Goal: Information Seeking & Learning: Check status

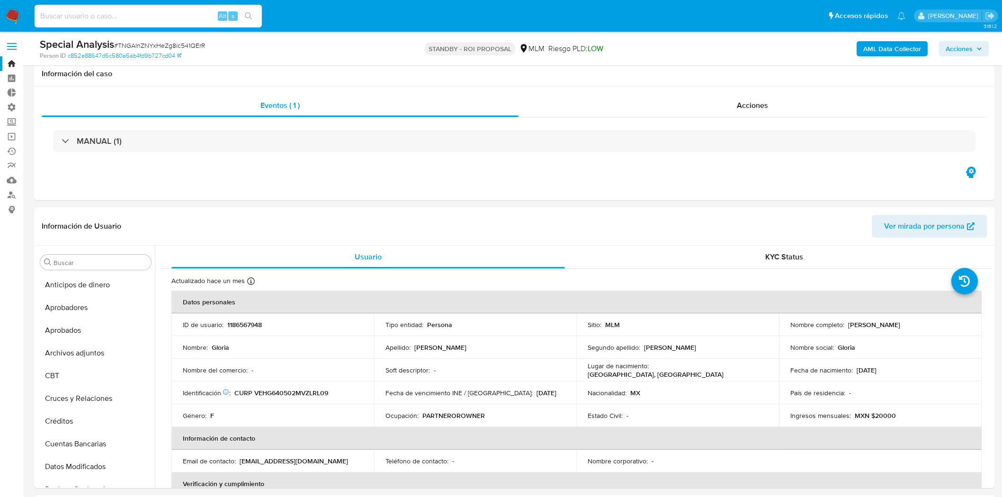
select select "10"
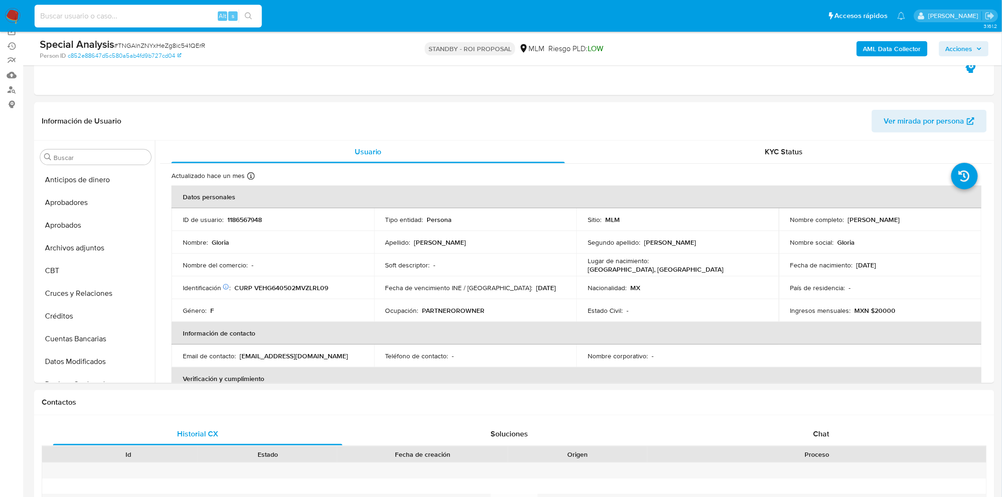
scroll to position [445, 0]
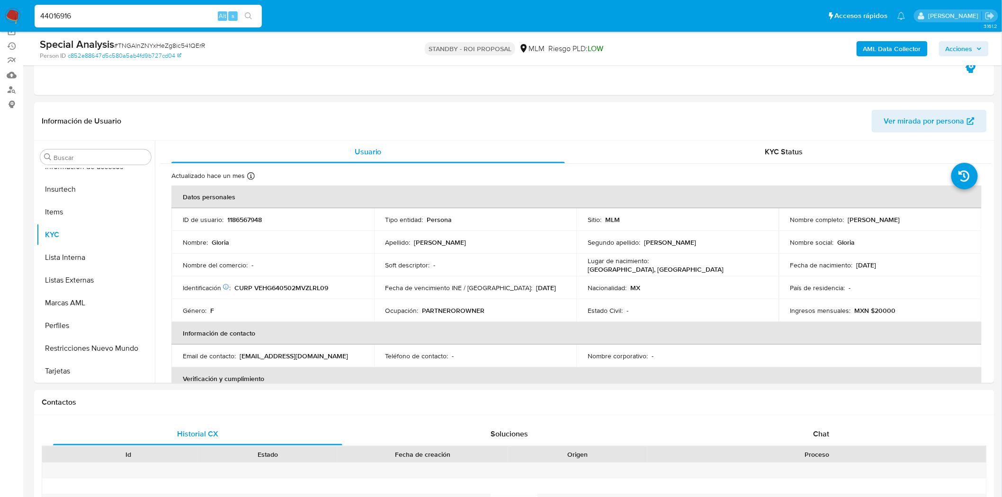
type input "44016916"
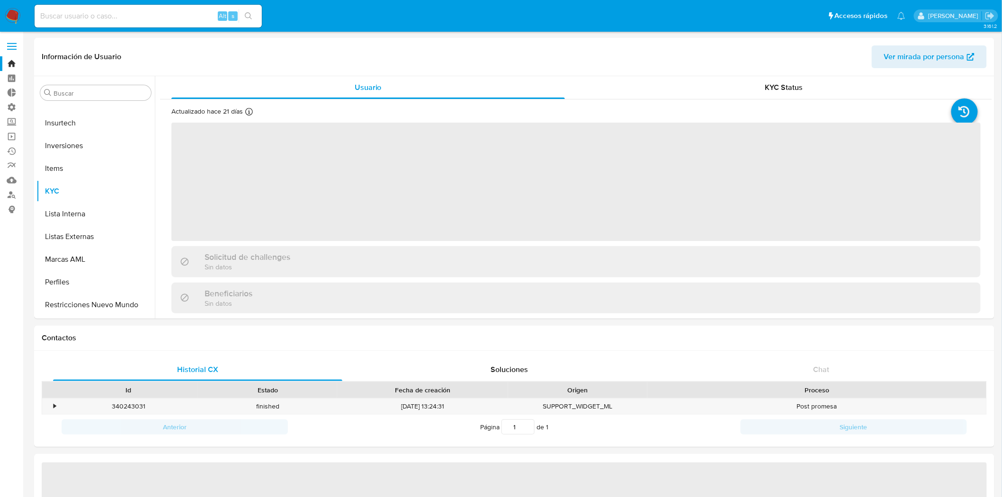
scroll to position [490, 0]
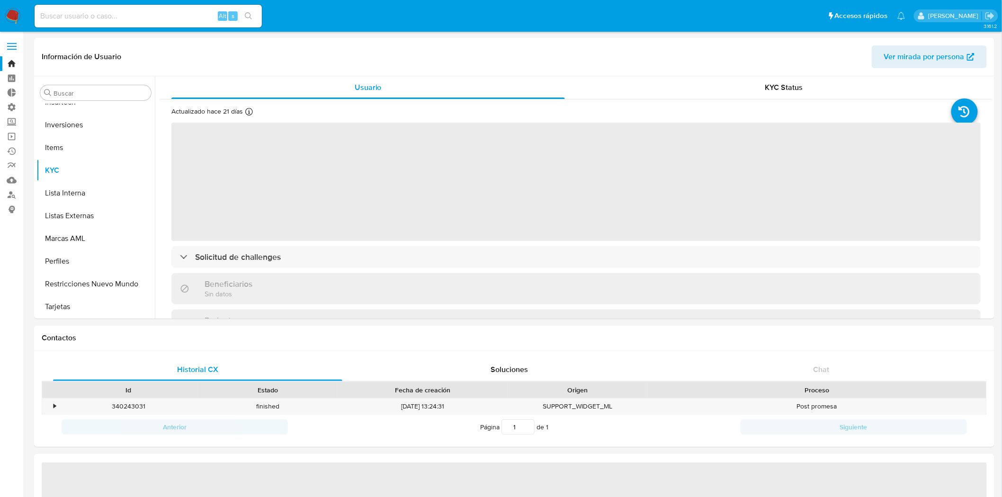
select select "10"
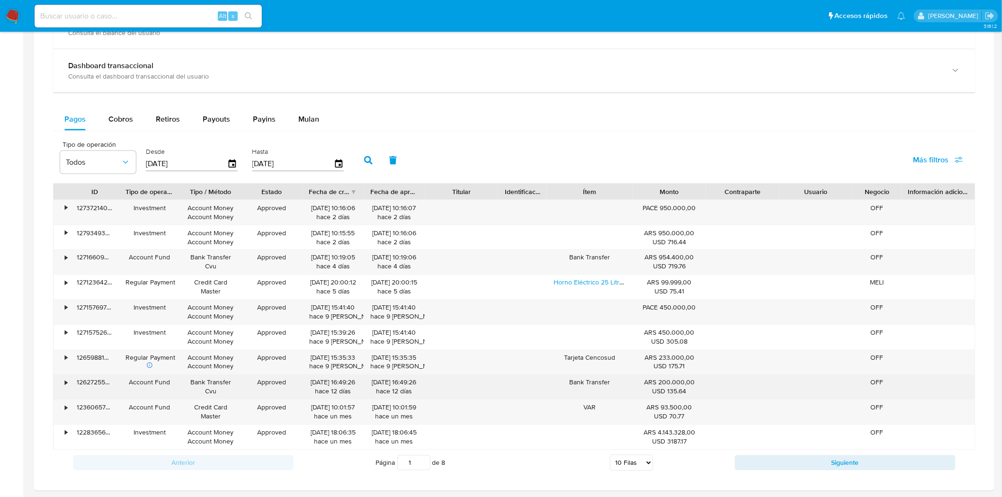
scroll to position [526, 0]
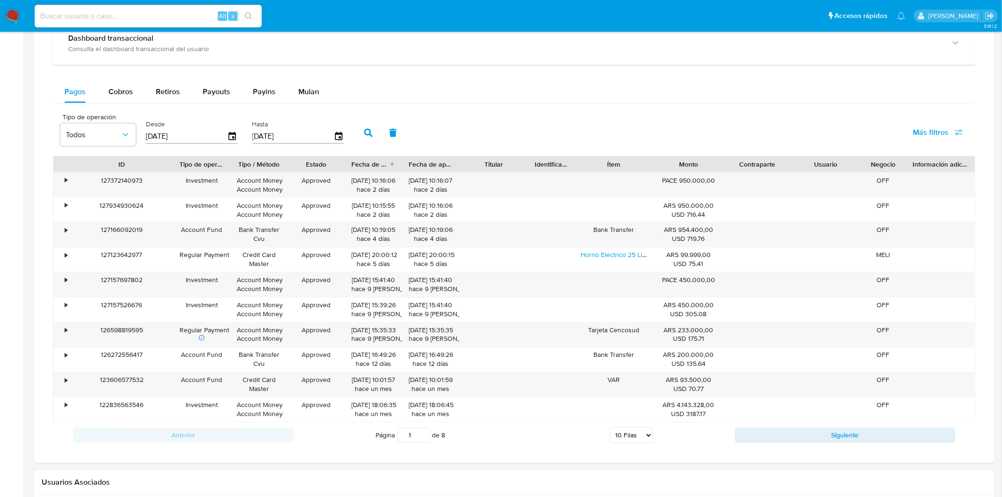
drag, startPoint x: 122, startPoint y: 168, endPoint x: 176, endPoint y: 169, distance: 54.0
click at [176, 169] on div at bounding box center [172, 164] width 17 height 16
click at [63, 281] on div "•" at bounding box center [61, 285] width 17 height 25
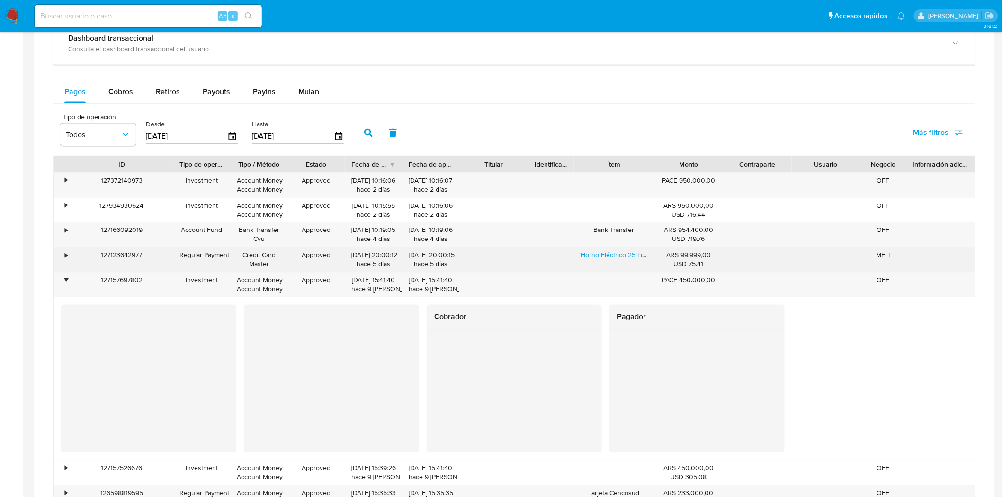
click at [65, 257] on div "•" at bounding box center [66, 255] width 2 height 9
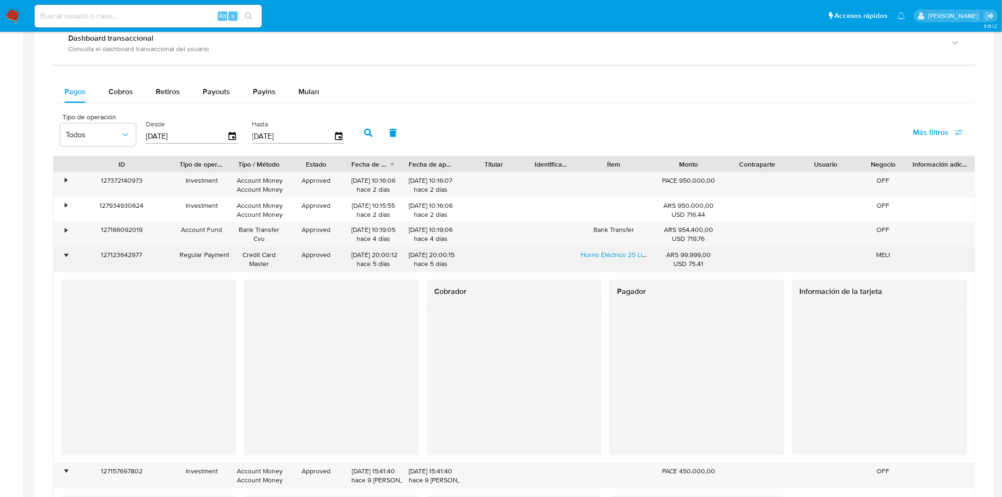
click at [65, 257] on div "•" at bounding box center [66, 255] width 2 height 9
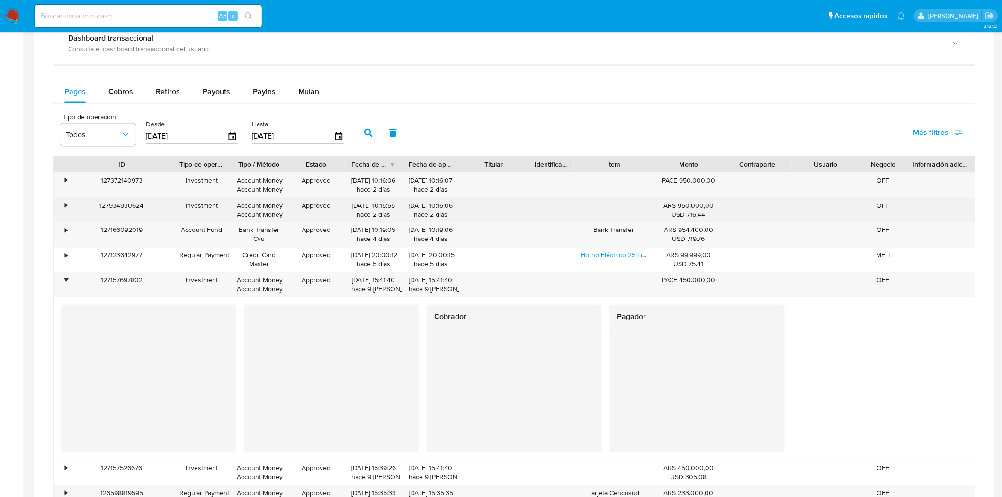
click at [65, 209] on div "•" at bounding box center [66, 205] width 2 height 9
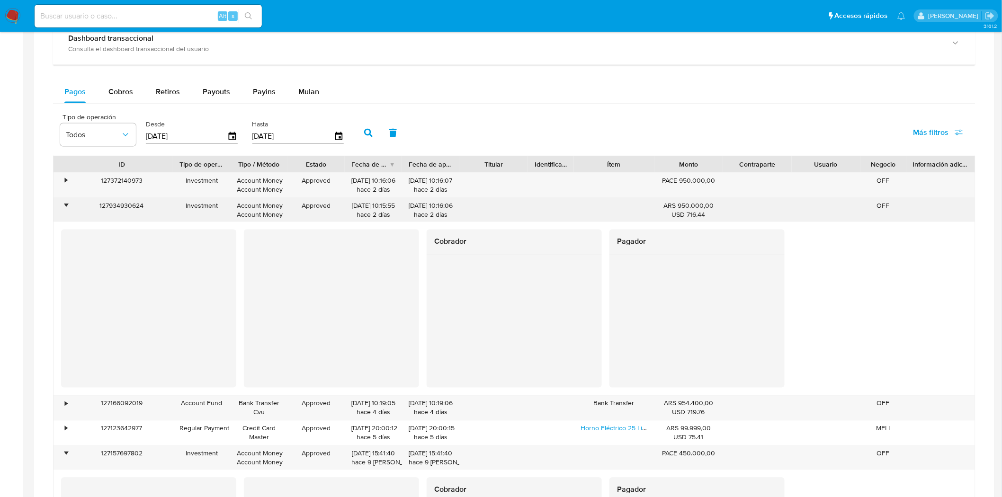
click at [66, 207] on div "•" at bounding box center [66, 205] width 2 height 9
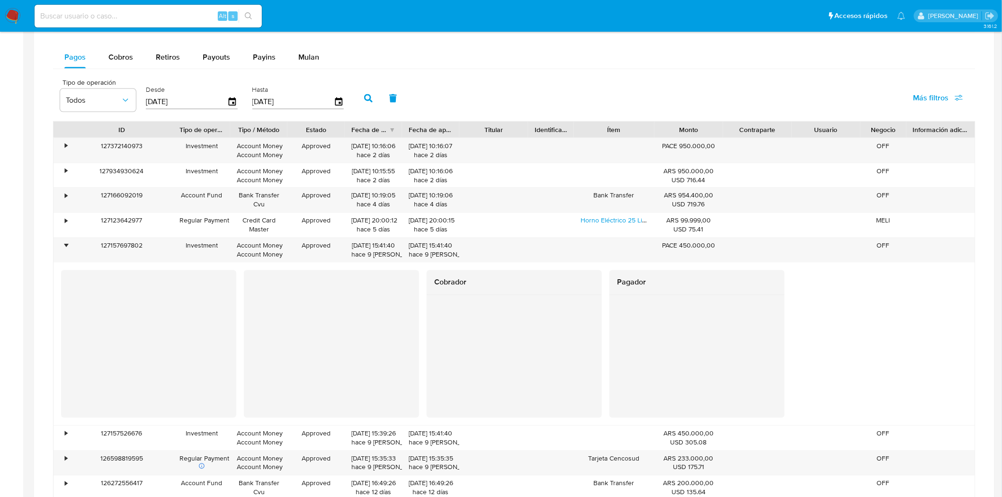
scroll to position [578, 0]
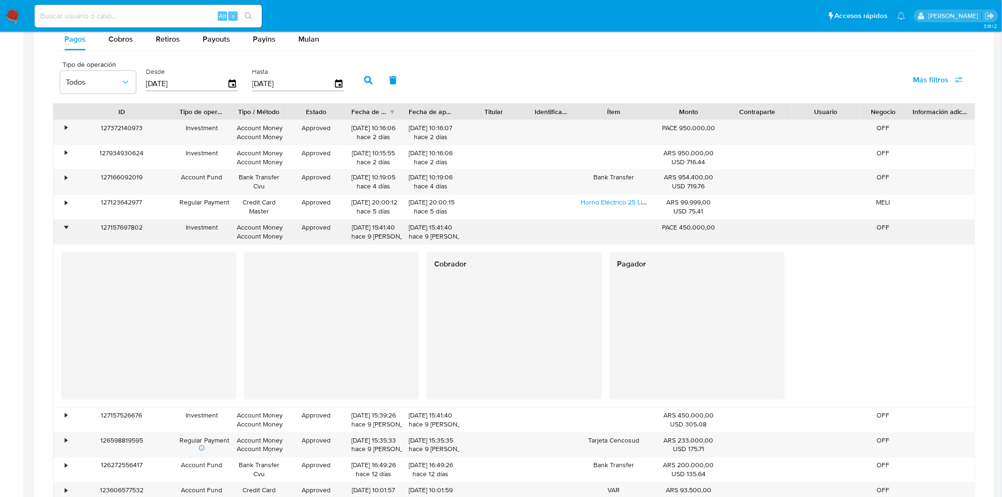
click at [69, 231] on div "•" at bounding box center [61, 232] width 17 height 25
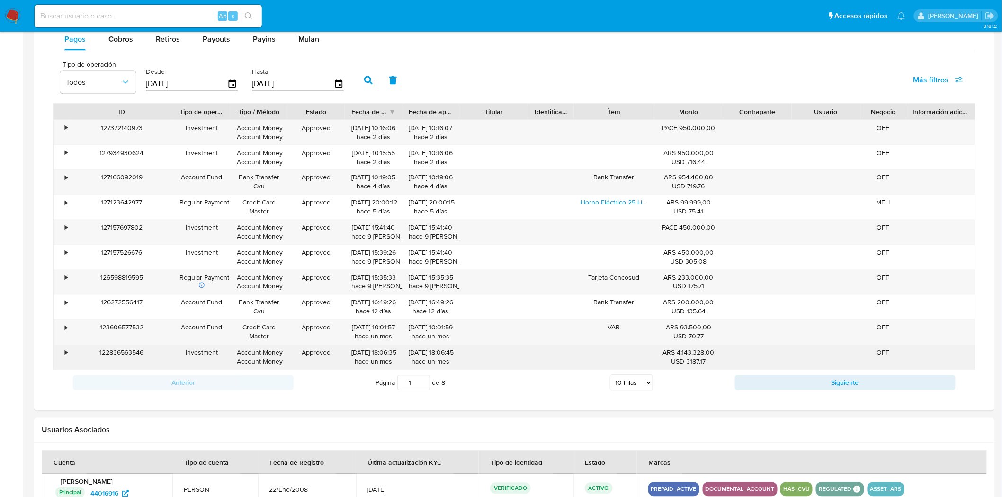
click at [63, 354] on div "•" at bounding box center [61, 357] width 17 height 25
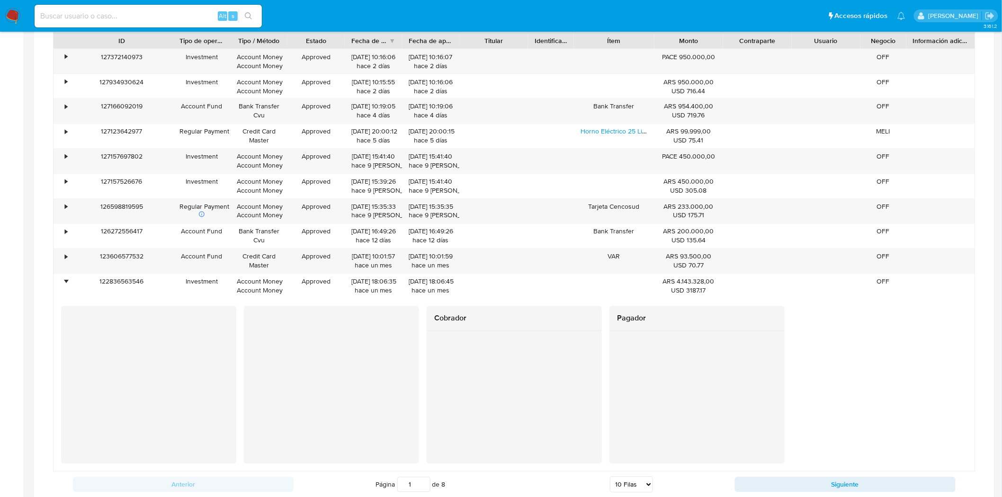
scroll to position [631, 0]
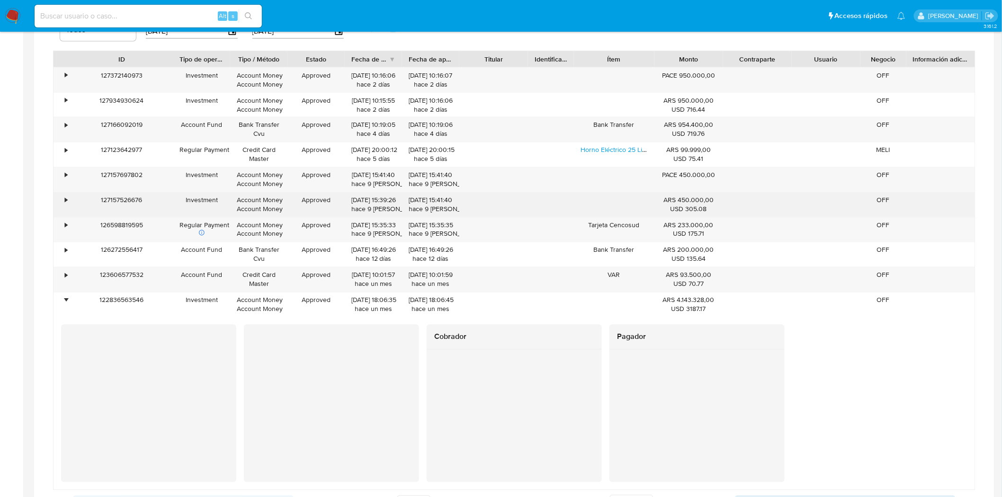
click at [65, 202] on div "•" at bounding box center [66, 200] width 2 height 9
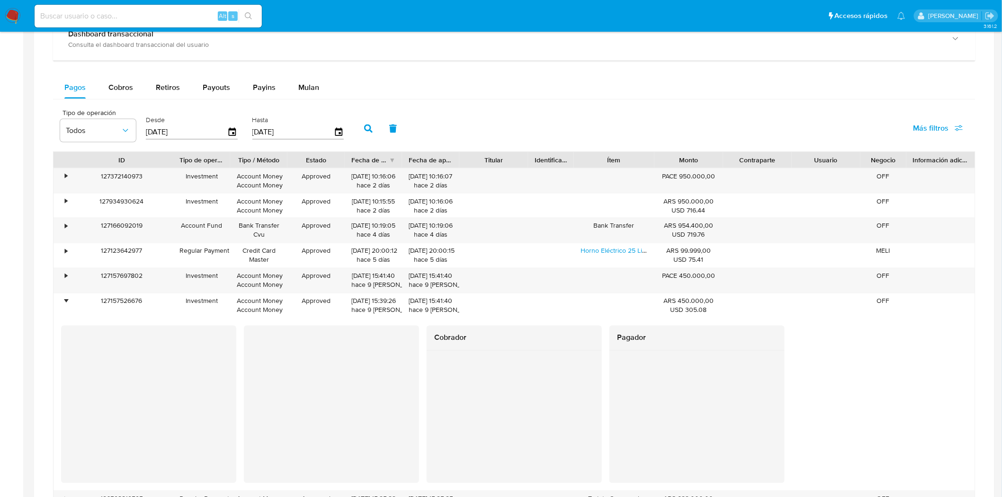
scroll to position [526, 0]
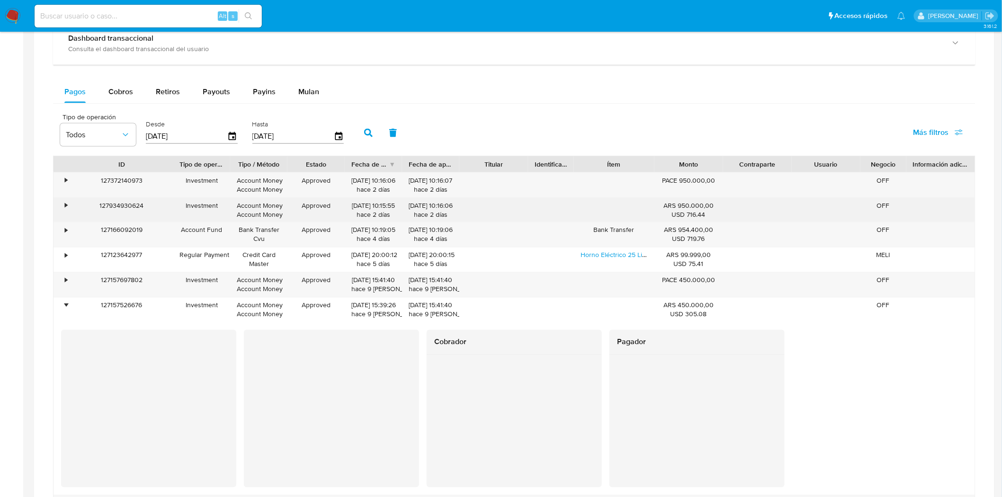
click at [65, 206] on div "•" at bounding box center [66, 205] width 2 height 9
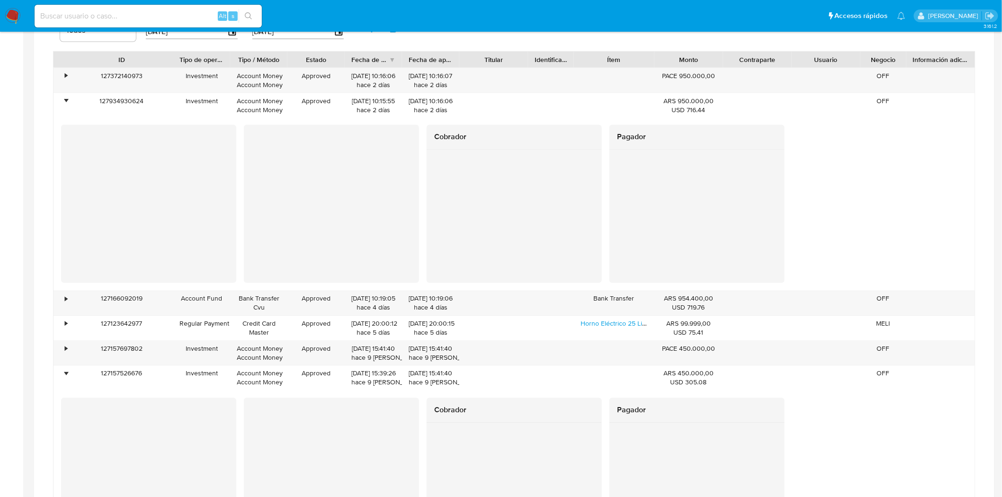
scroll to position [631, 0]
click at [67, 351] on div "•" at bounding box center [66, 348] width 2 height 9
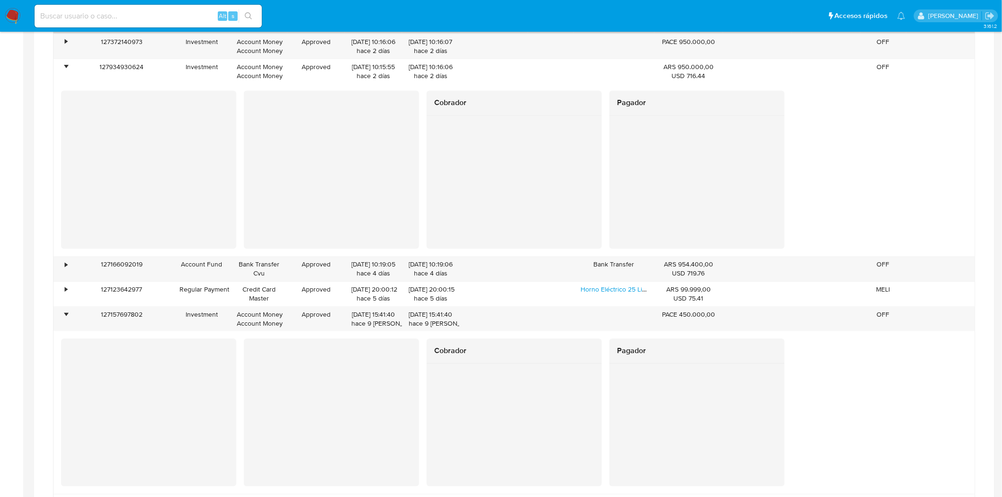
scroll to position [684, 0]
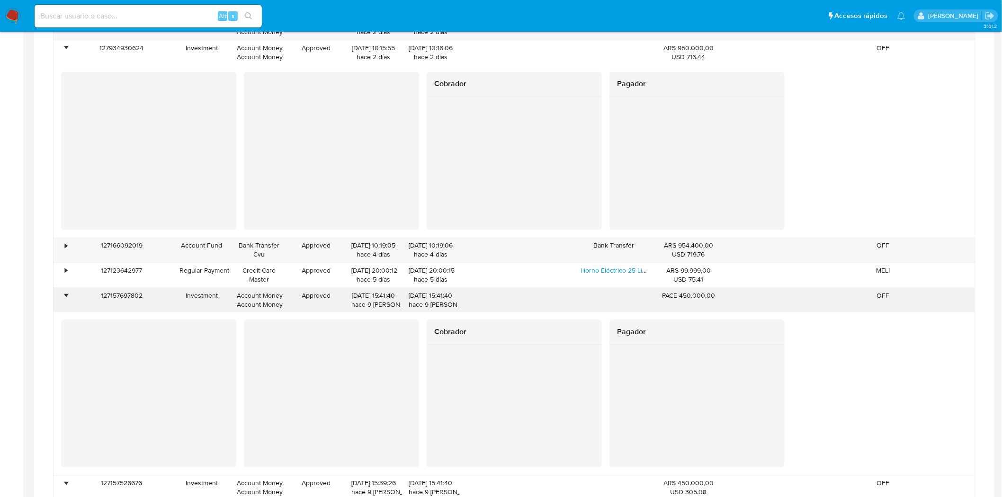
click at [69, 296] on div "• 127157697802 Investment Account Money Account Money Approved 22/09/2025 15:41…" at bounding box center [513, 300] width 921 height 25
click at [65, 296] on div "•" at bounding box center [66, 296] width 2 height 9
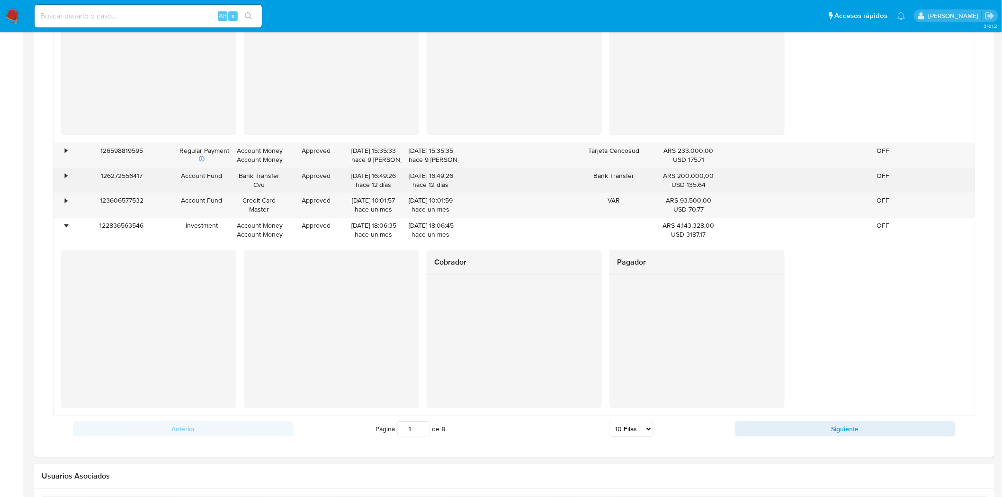
scroll to position [1157, 0]
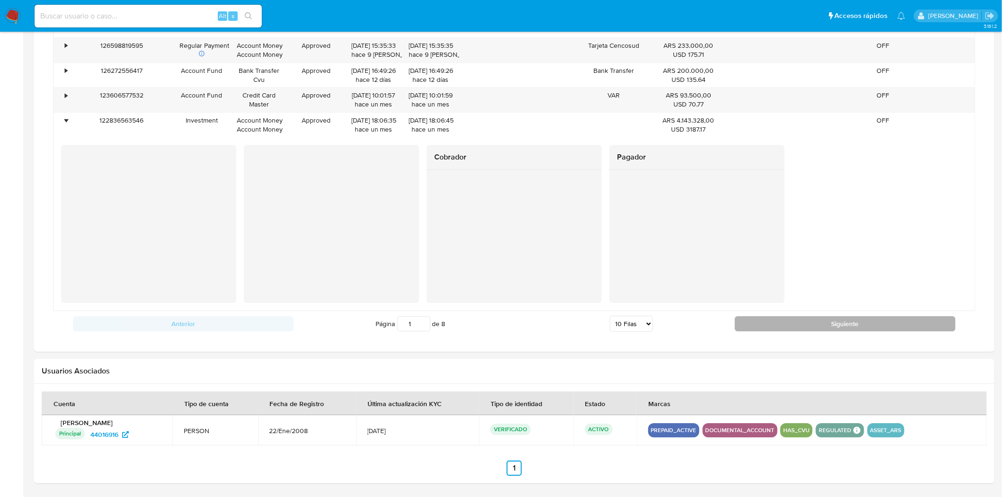
click at [749, 323] on button "Siguiente" at bounding box center [845, 323] width 221 height 15
type input "2"
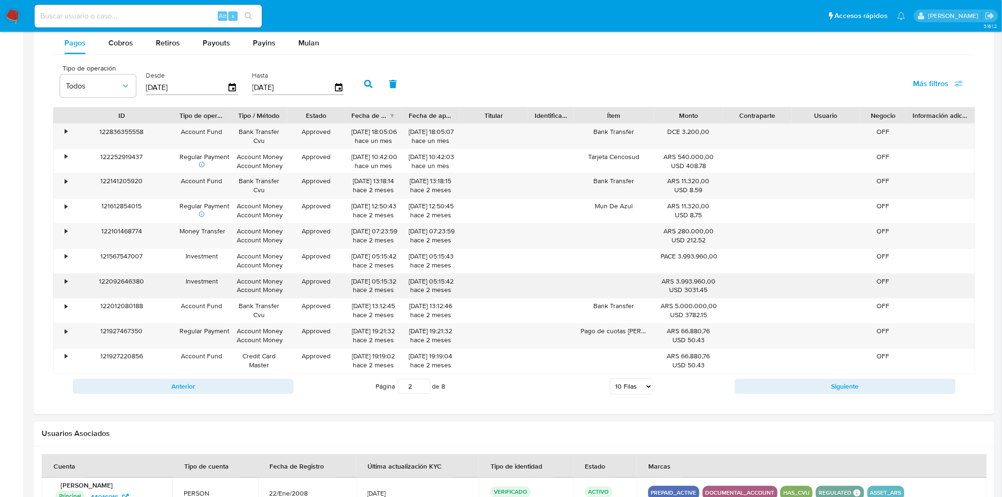
scroll to position [567, 0]
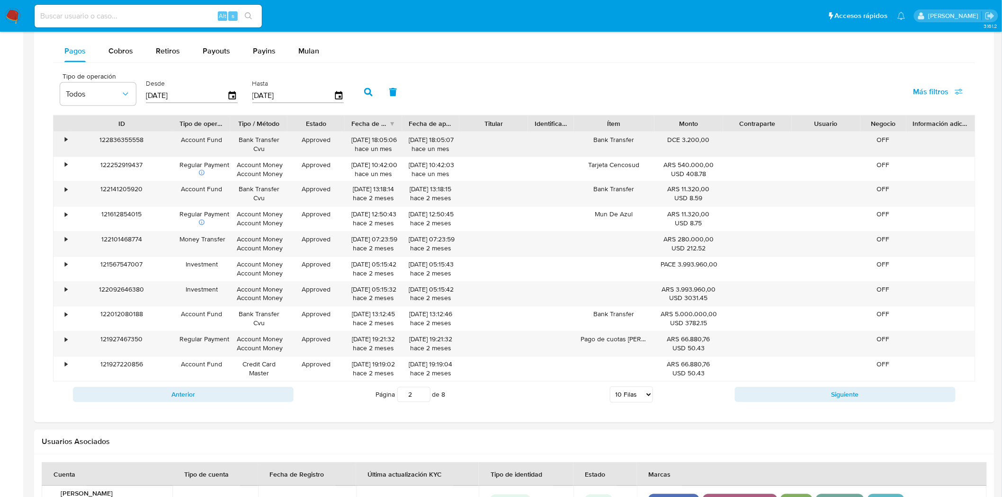
click at [63, 141] on div "•" at bounding box center [61, 144] width 17 height 25
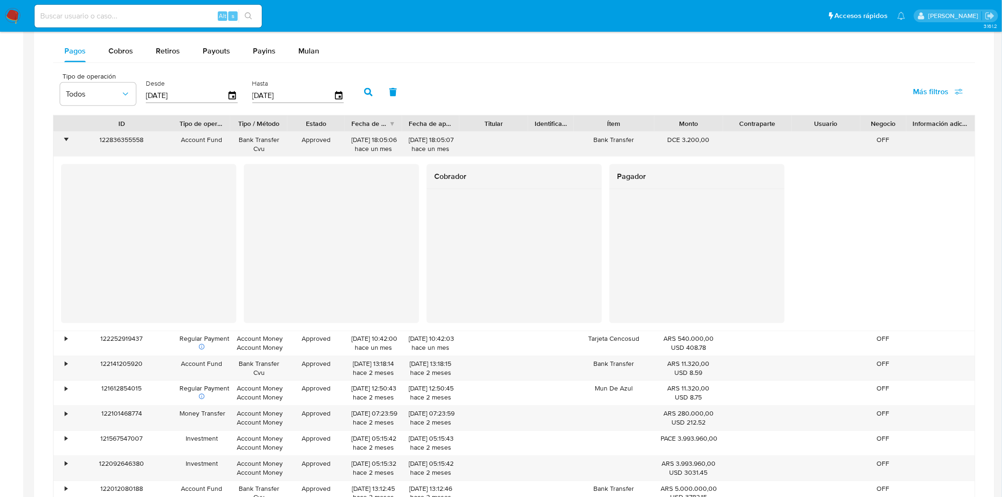
click at [65, 141] on div "•" at bounding box center [66, 139] width 2 height 9
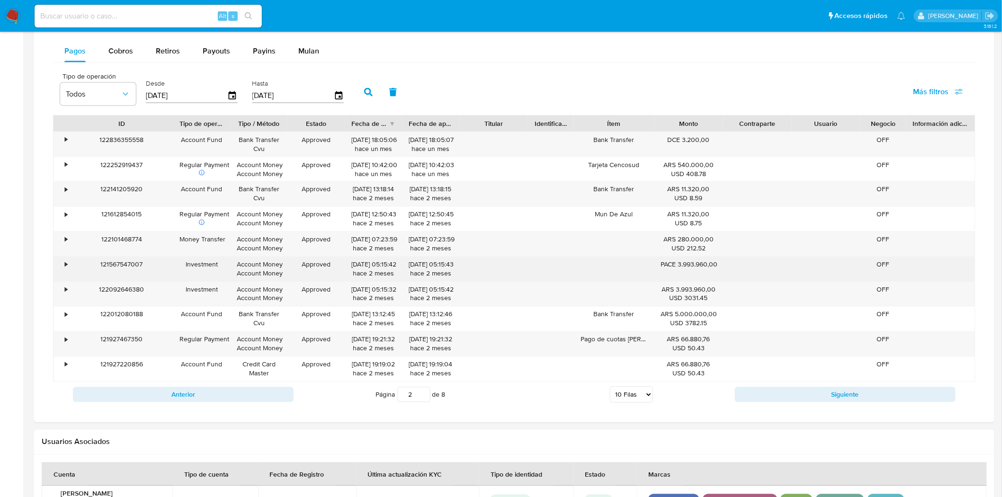
click at [66, 267] on div "•" at bounding box center [66, 264] width 2 height 9
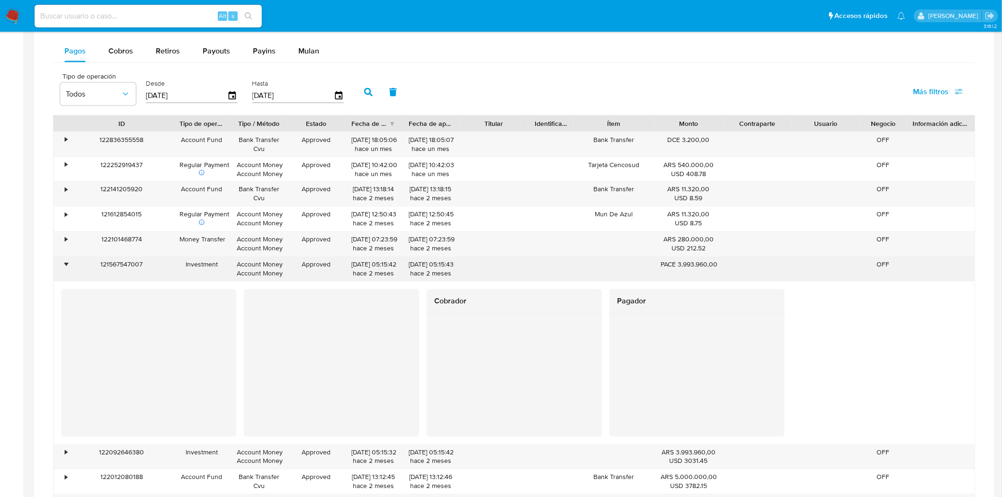
click at [66, 267] on div "•" at bounding box center [66, 264] width 2 height 9
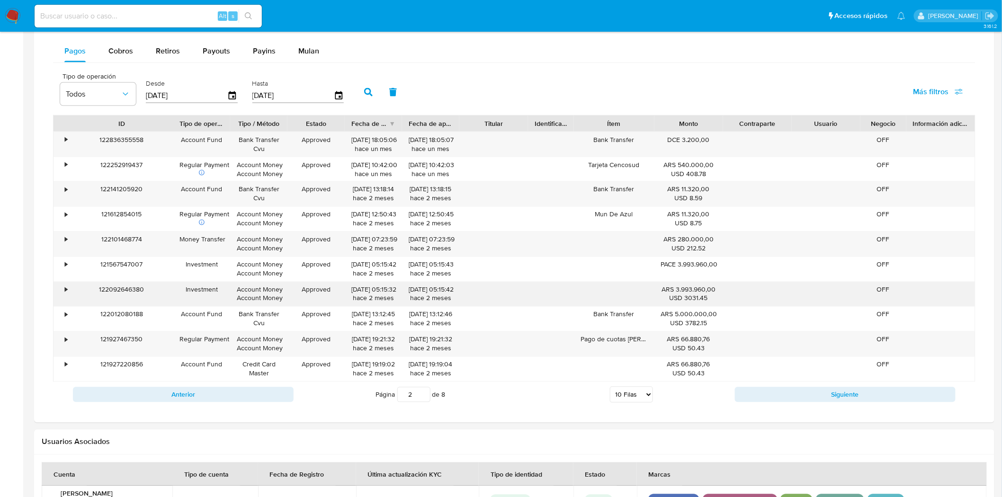
click at [67, 296] on div "•" at bounding box center [61, 294] width 17 height 25
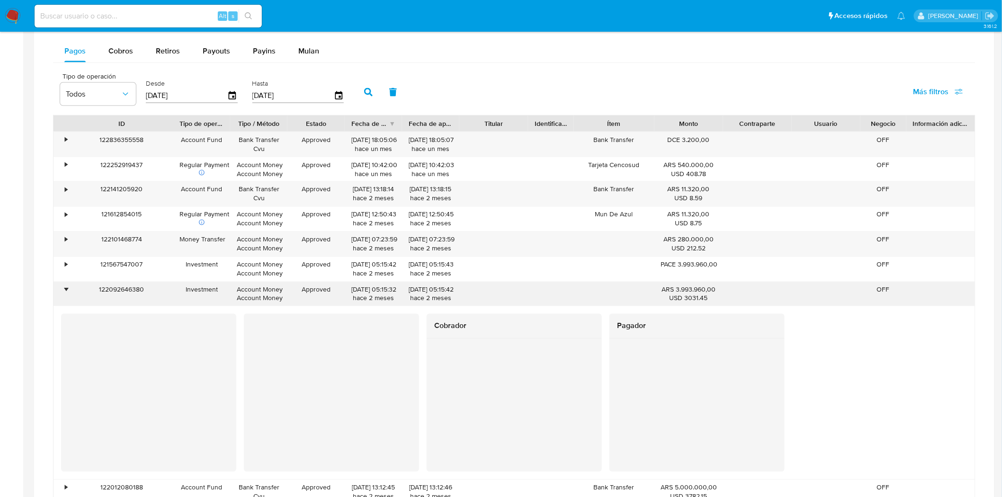
click at [67, 296] on div "•" at bounding box center [61, 294] width 17 height 25
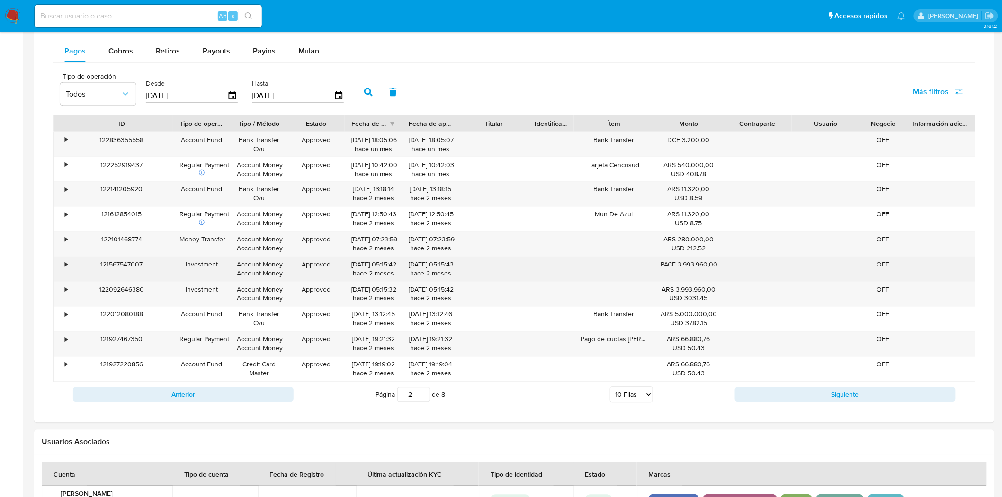
click at [65, 265] on div "•" at bounding box center [66, 264] width 2 height 9
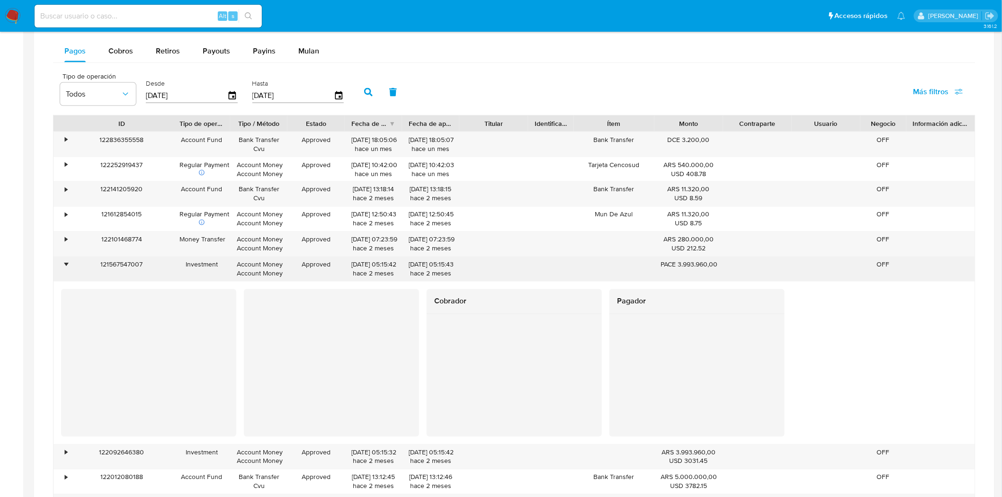
click at [65, 265] on div "•" at bounding box center [66, 264] width 2 height 9
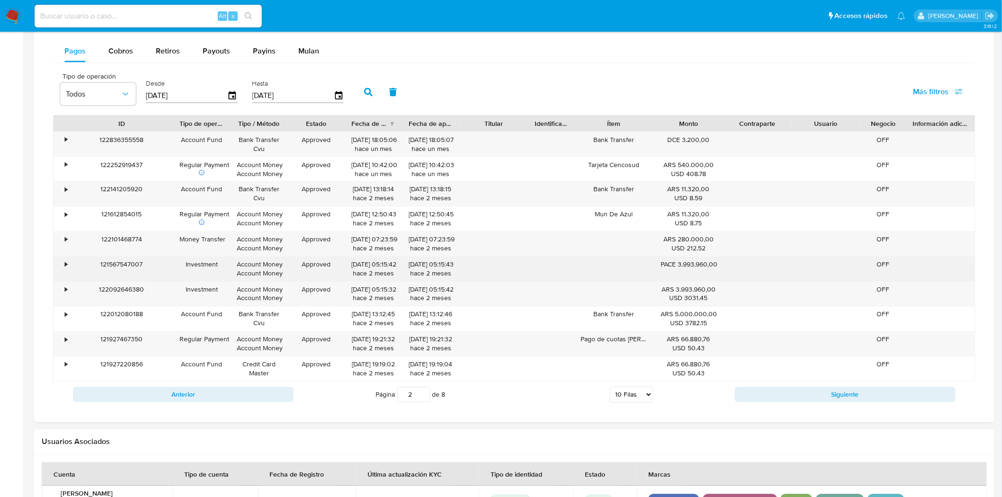
click at [71, 267] on div "121567547007" at bounding box center [121, 269] width 103 height 25
click at [66, 266] on div "•" at bounding box center [66, 264] width 2 height 9
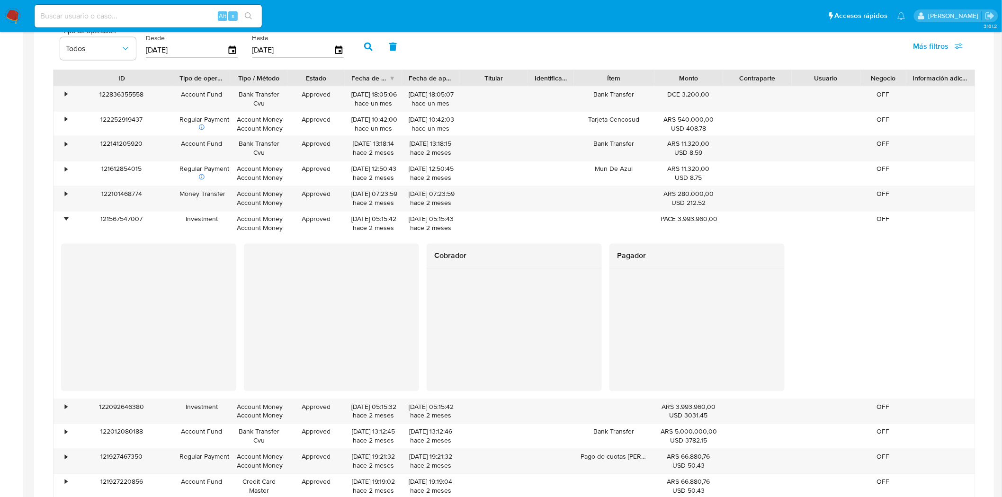
scroll to position [672, 0]
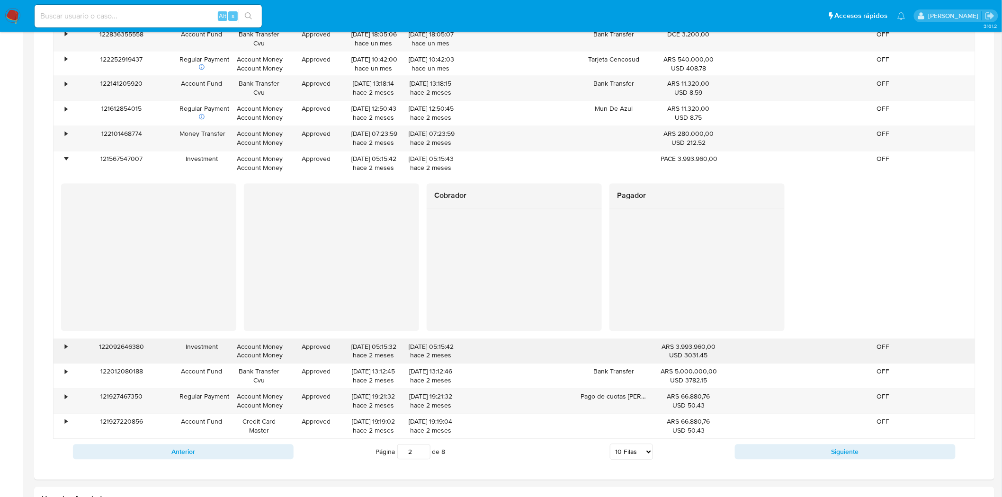
click at [65, 346] on div "•" at bounding box center [66, 347] width 2 height 9
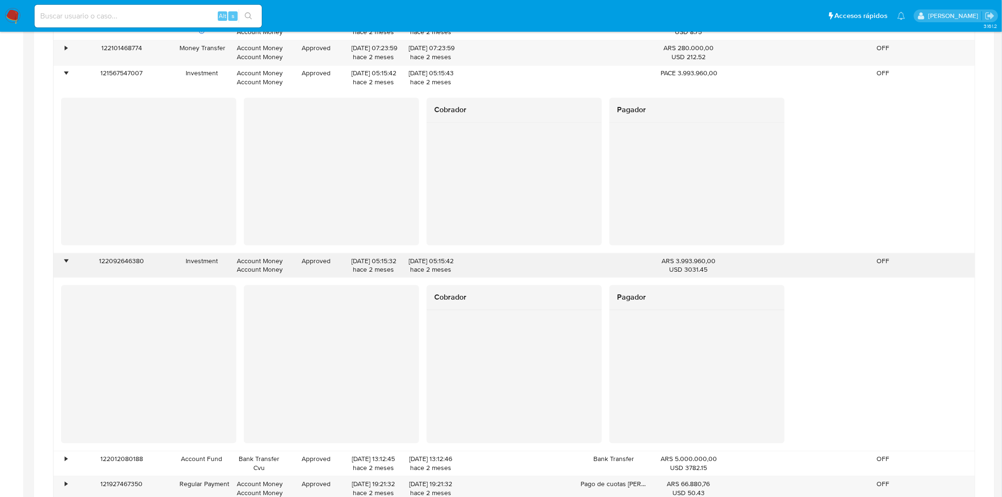
scroll to position [777, 0]
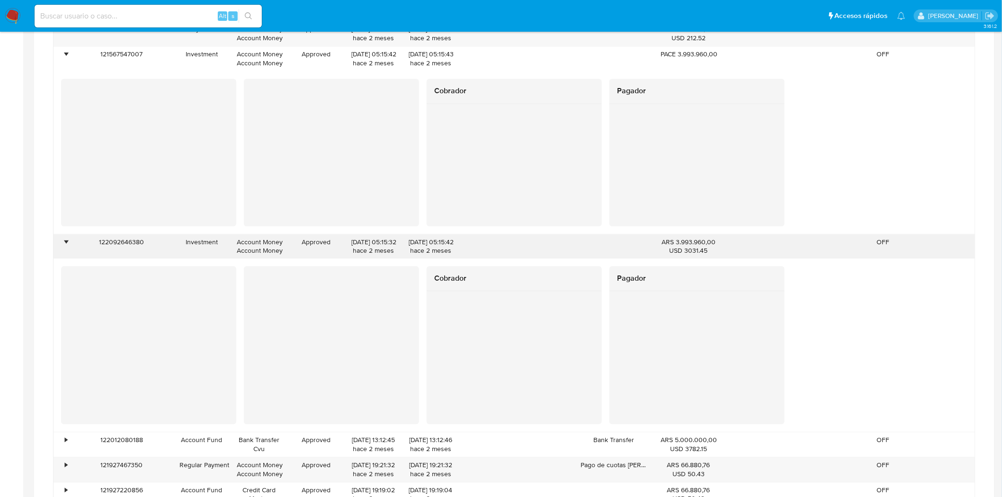
click at [62, 245] on div "•" at bounding box center [61, 246] width 17 height 25
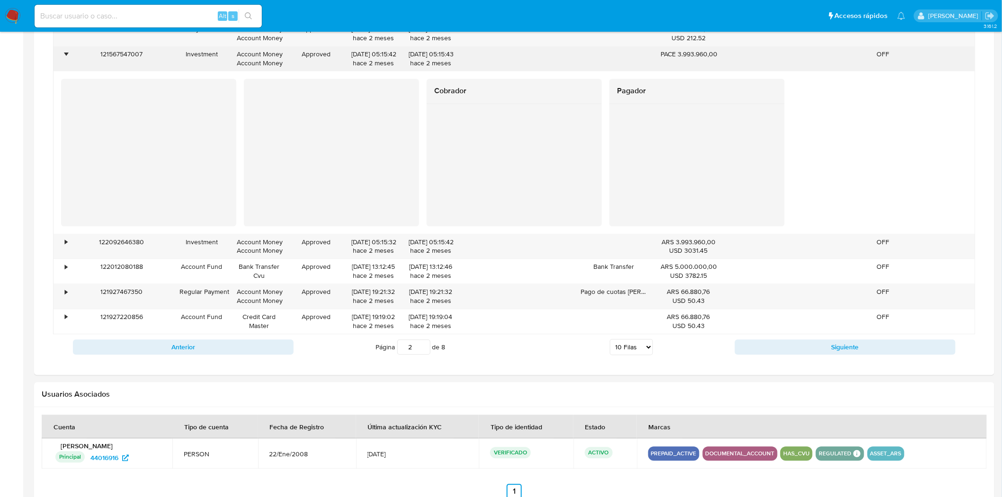
click at [67, 58] on div "•" at bounding box center [61, 58] width 17 height 25
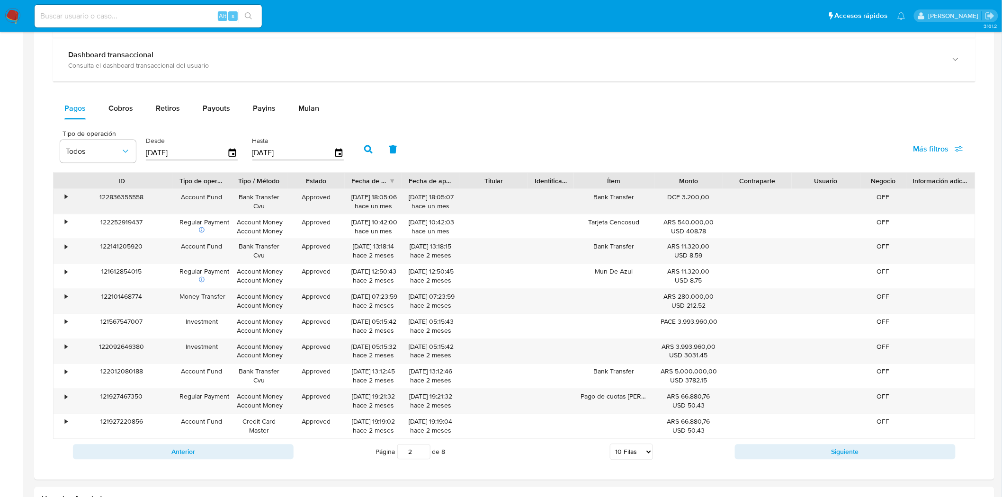
scroll to position [514, 0]
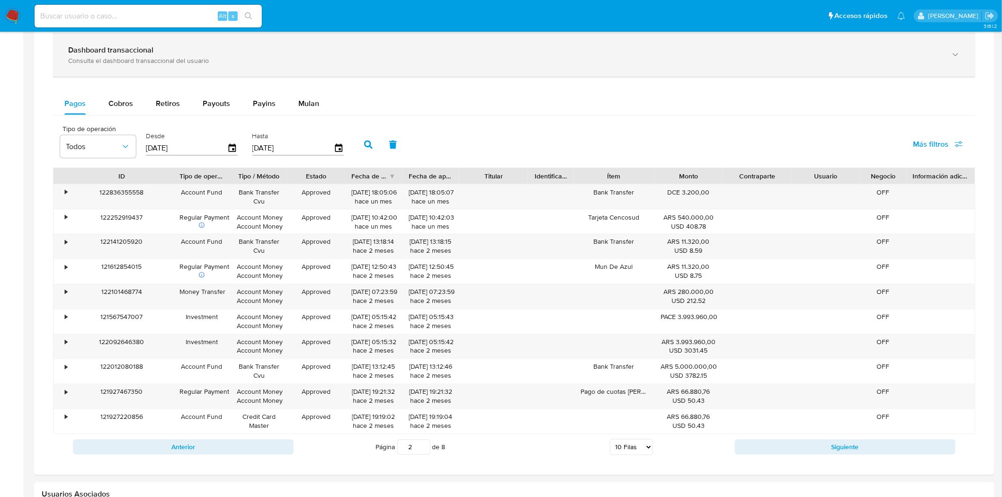
click at [821, 71] on div "Dashboard transaccional Consulta el dashboard transaccional del usuario" at bounding box center [514, 55] width 922 height 43
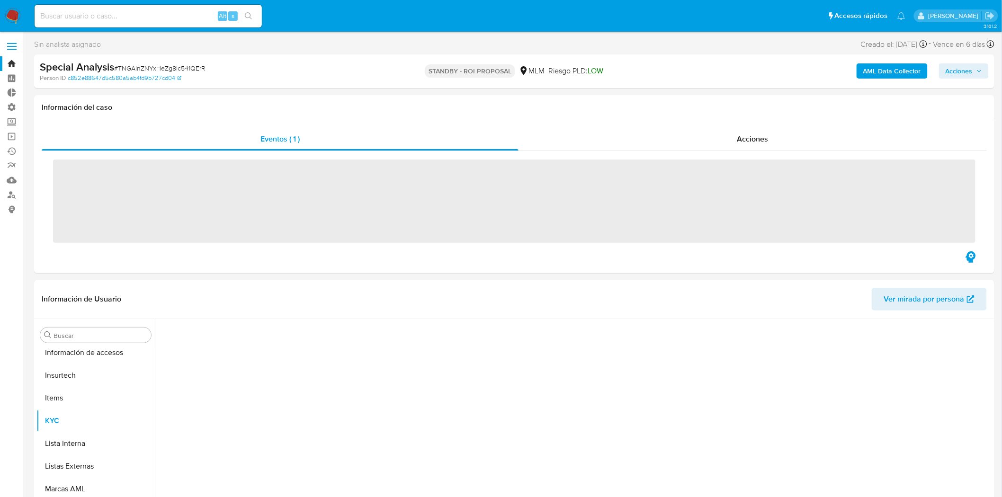
scroll to position [445, 0]
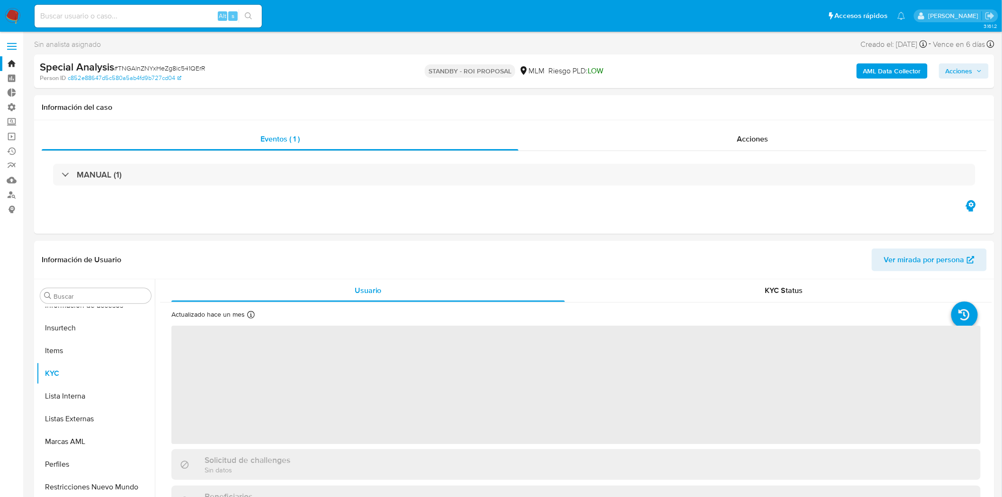
select select "10"
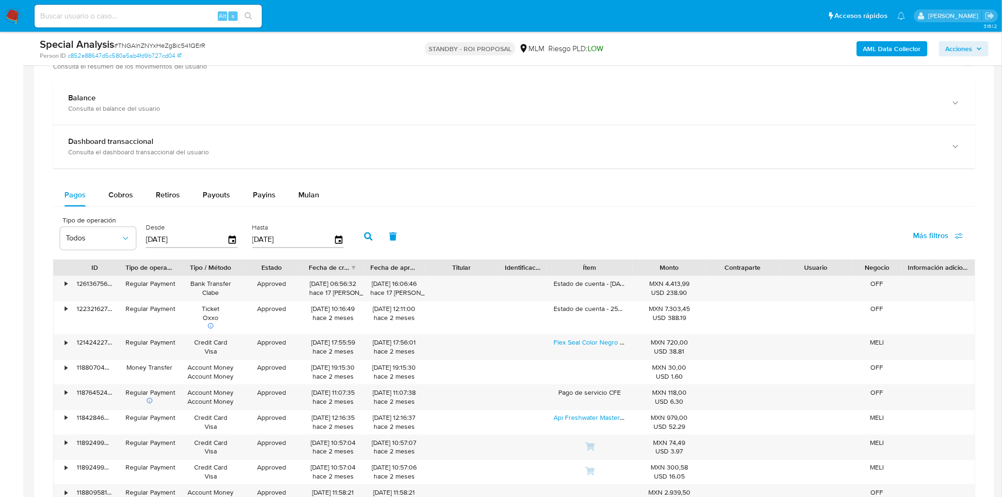
scroll to position [526, 0]
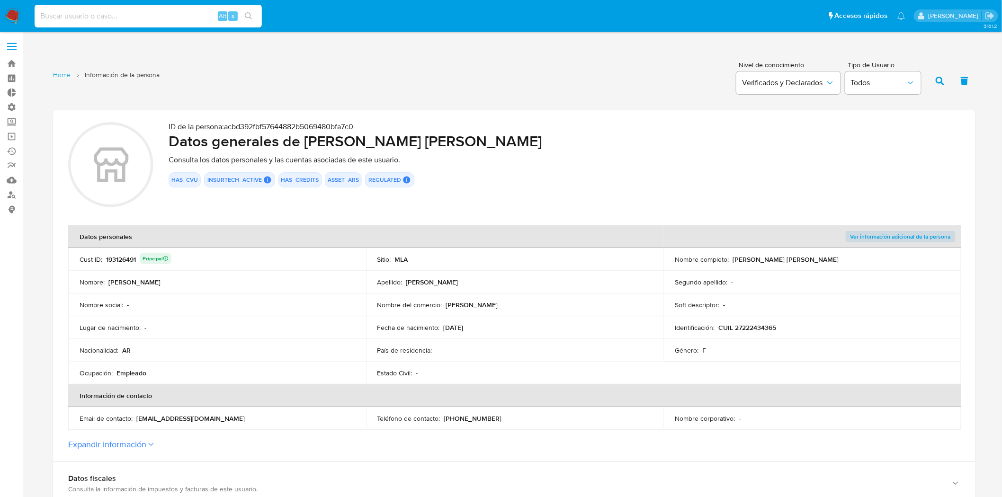
click at [183, 13] on input at bounding box center [148, 16] width 227 height 12
paste input "B9qCsKUxZYIev4VmaEwXqLeO"
type input "B9qCsKUxZYIev4VmaEwXqLeO"
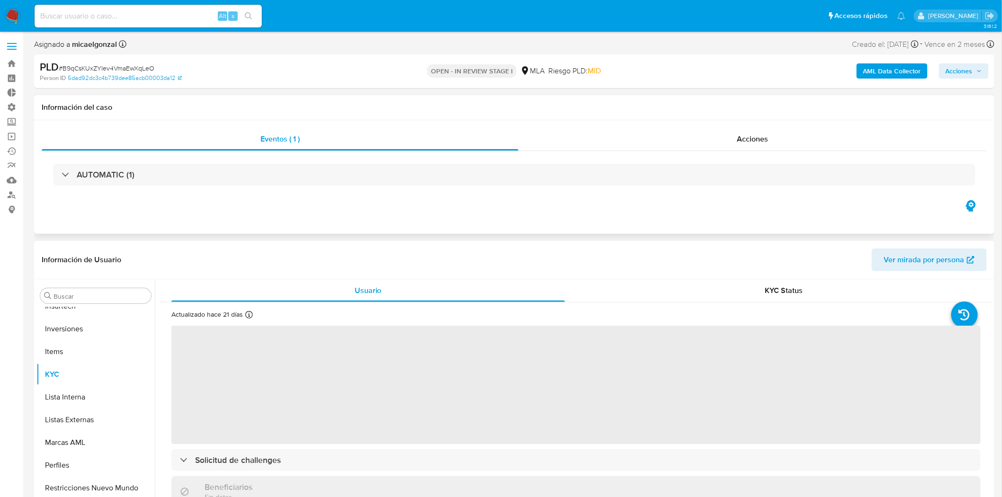
scroll to position [490, 0]
select select "10"
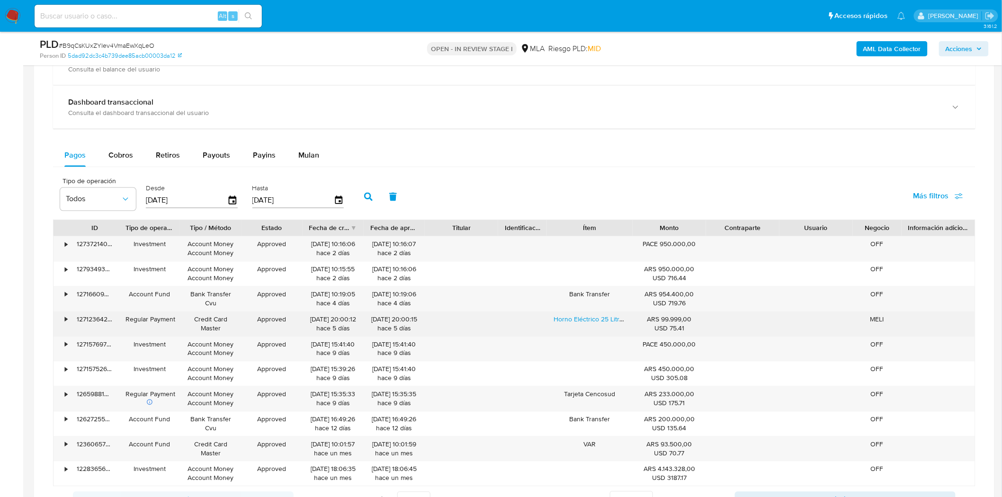
scroll to position [684, 0]
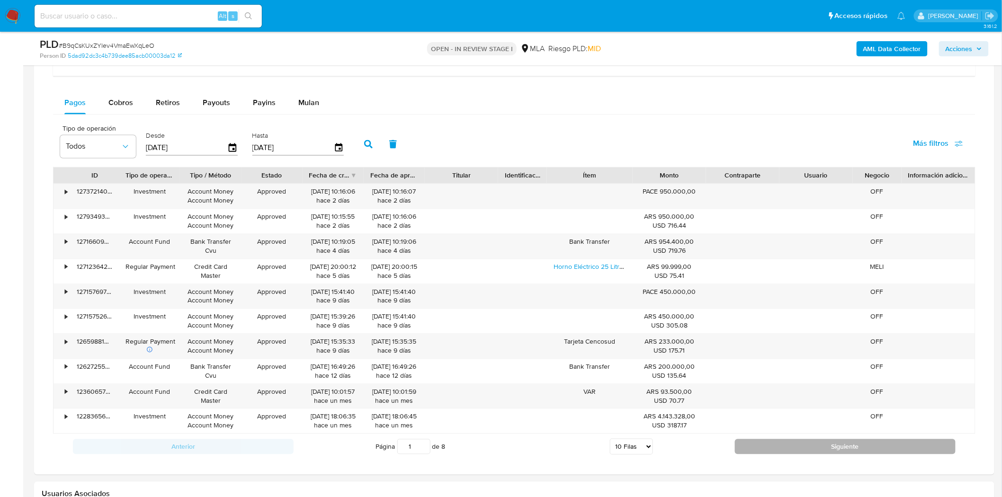
click at [748, 448] on button "Siguiente" at bounding box center [845, 446] width 221 height 15
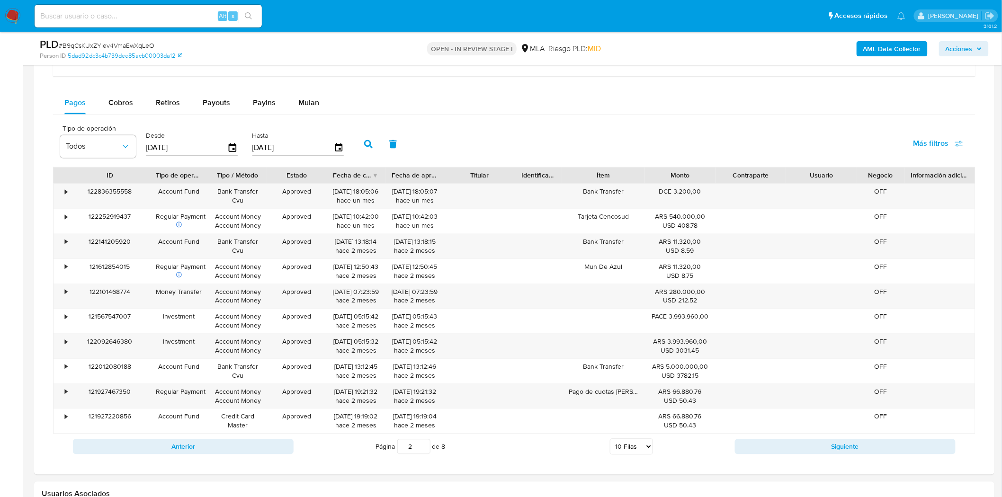
drag, startPoint x: 120, startPoint y: 178, endPoint x: 150, endPoint y: 178, distance: 30.3
click at [150, 178] on div at bounding box center [149, 176] width 17 height 16
click at [745, 451] on button "Siguiente" at bounding box center [845, 446] width 221 height 15
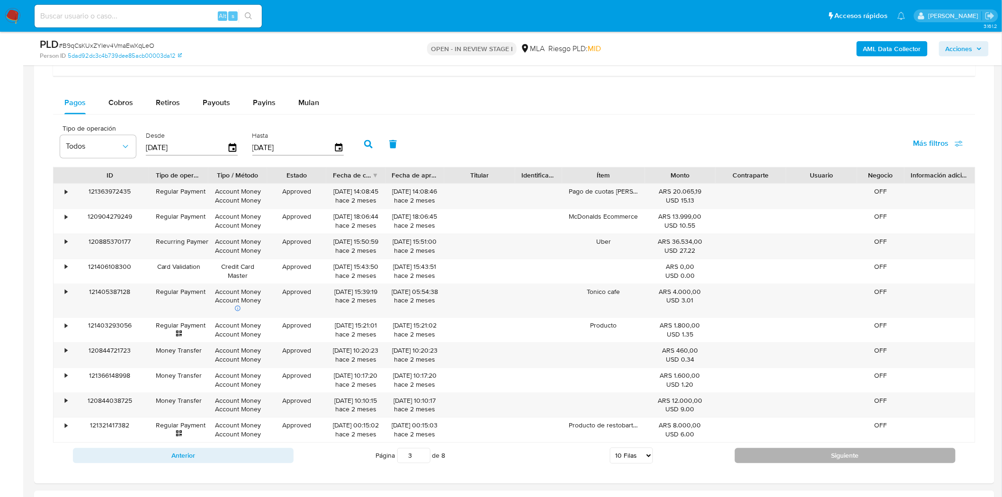
click at [816, 460] on button "Siguiente" at bounding box center [845, 455] width 221 height 15
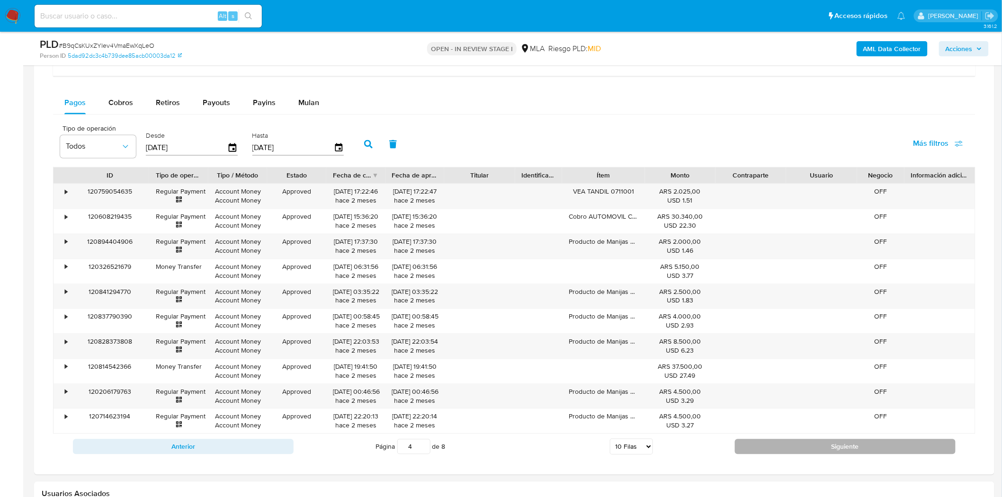
click at [816, 460] on div "Anterior Página 4 de 8 5 [PERSON_NAME] 10 [PERSON_NAME] 20 [PERSON_NAME] 25 [PE…" at bounding box center [514, 447] width 922 height 26
click at [816, 452] on button "Siguiente" at bounding box center [845, 446] width 221 height 15
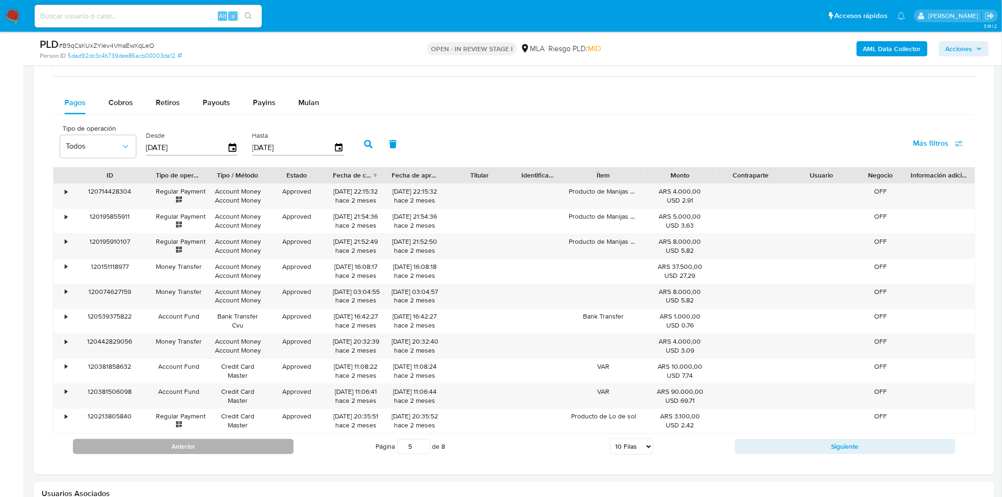
click at [270, 448] on button "Anterior" at bounding box center [183, 446] width 221 height 15
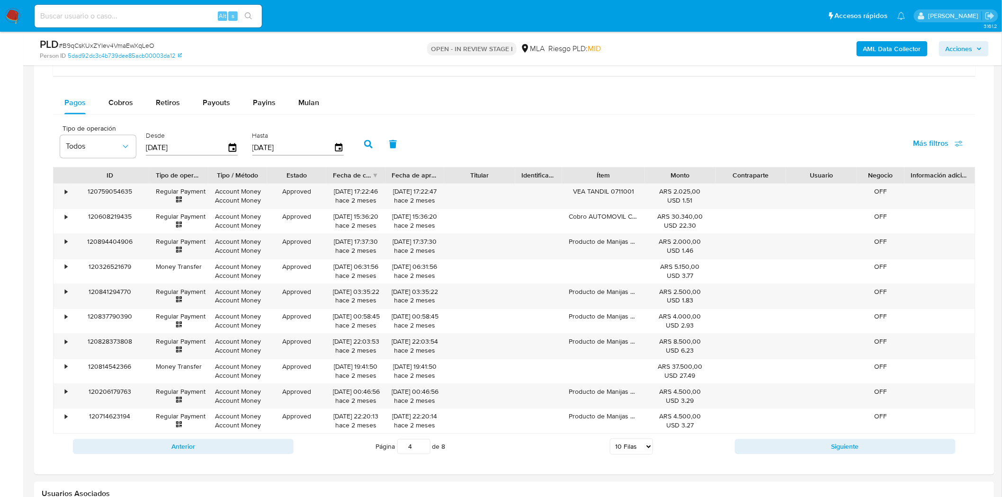
click at [270, 448] on button "Anterior" at bounding box center [183, 446] width 221 height 15
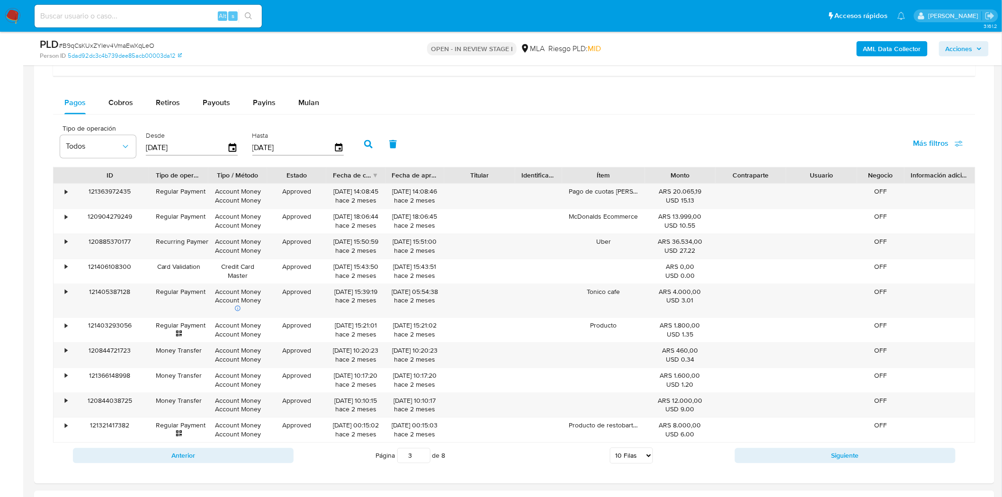
click at [270, 448] on div "Anterior Página 3 de 8 5 [PERSON_NAME] 10 [PERSON_NAME] 20 [PERSON_NAME] 25 [PE…" at bounding box center [514, 456] width 922 height 26
click at [268, 455] on button "Anterior" at bounding box center [183, 455] width 221 height 15
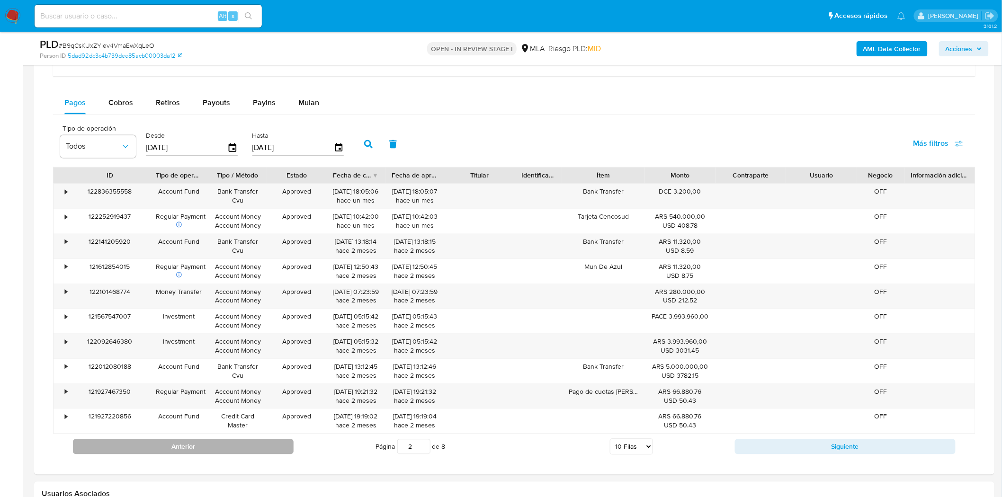
click at [279, 446] on button "Anterior" at bounding box center [183, 446] width 221 height 15
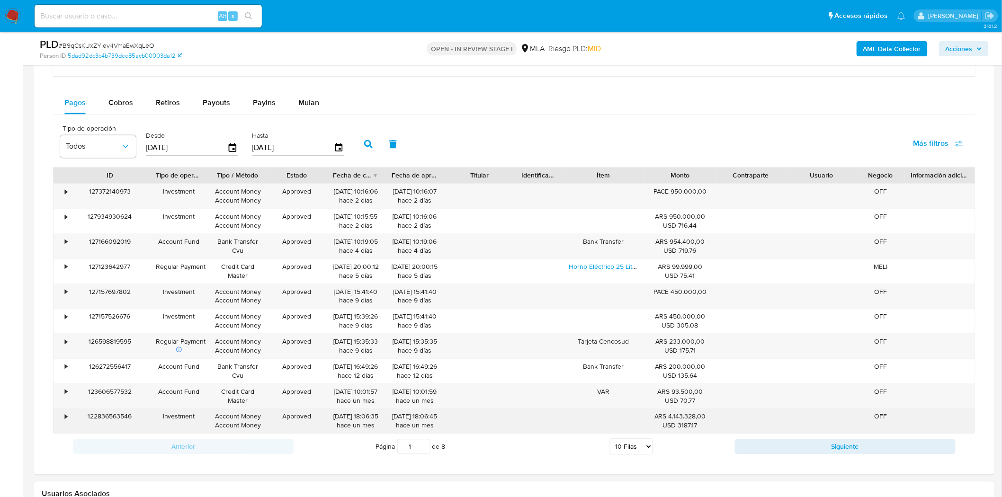
click at [59, 418] on div "•" at bounding box center [61, 421] width 17 height 25
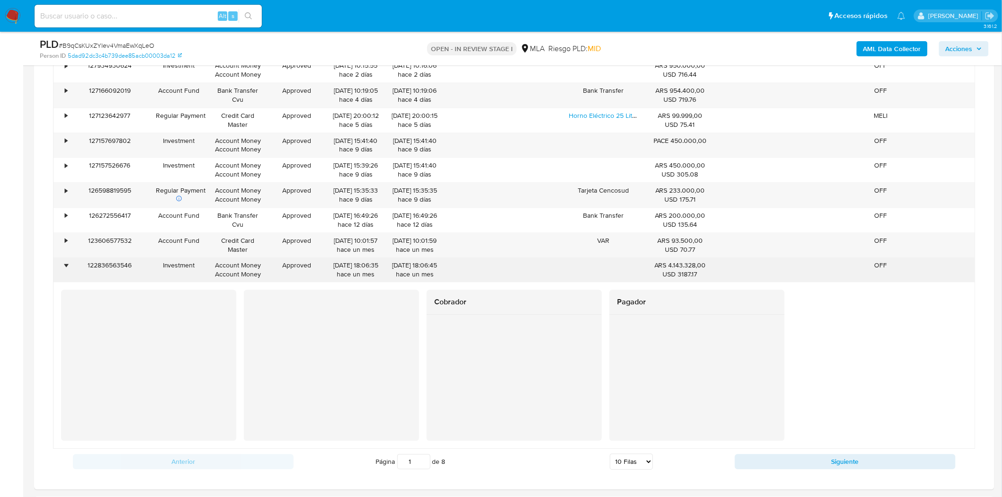
scroll to position [841, 0]
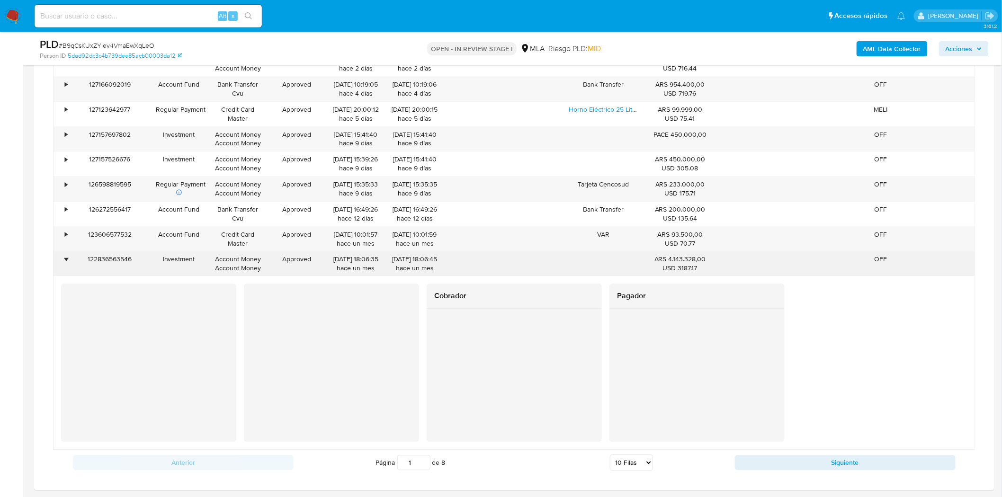
click at [63, 262] on div "•" at bounding box center [61, 263] width 17 height 25
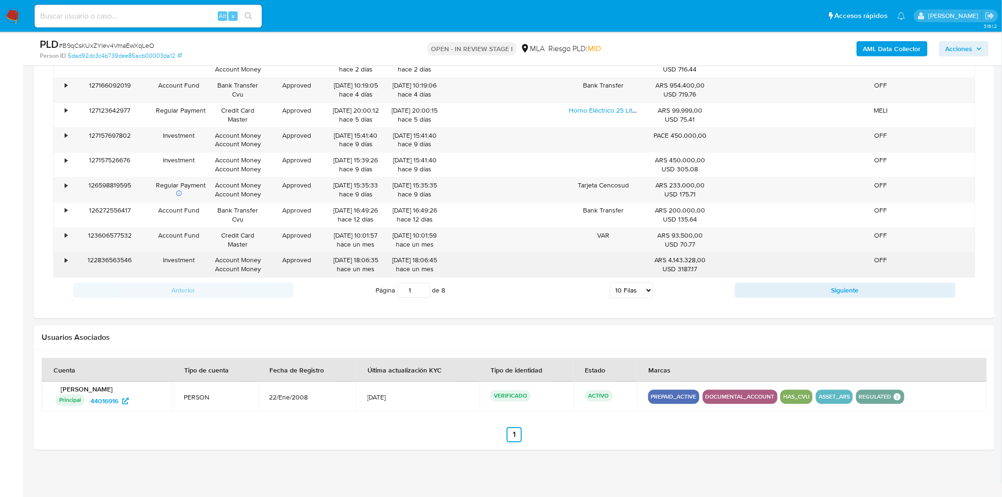
click at [60, 256] on div "•" at bounding box center [61, 264] width 17 height 25
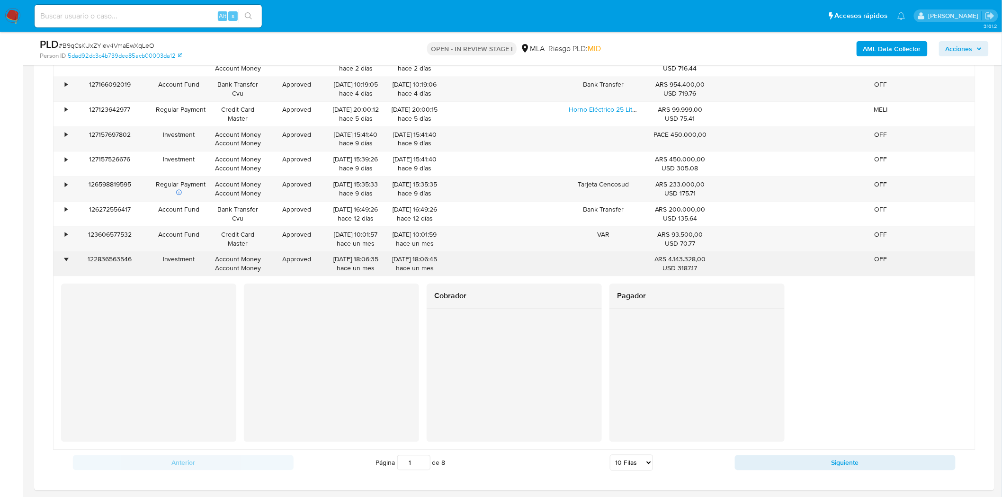
click at [70, 259] on div "122836563546" at bounding box center [109, 263] width 79 height 25
click at [65, 261] on div "•" at bounding box center [66, 259] width 2 height 9
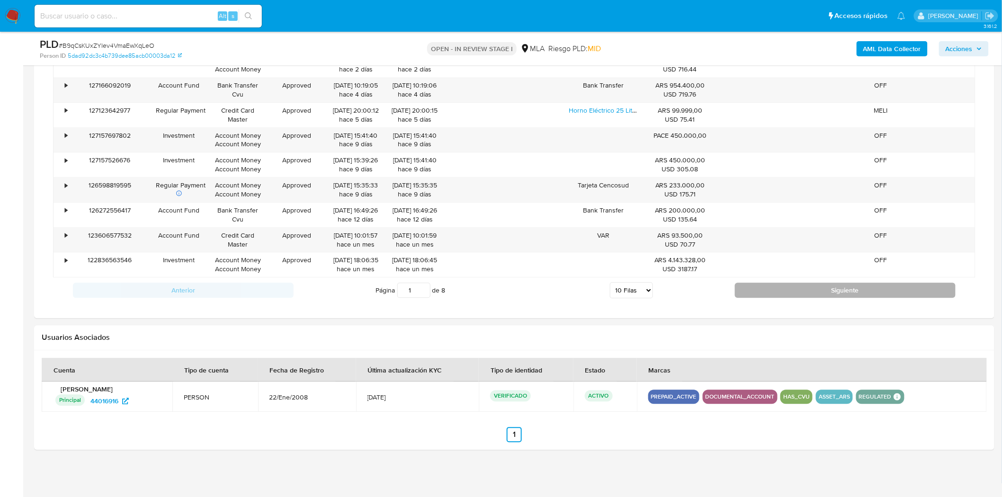
click at [770, 286] on button "Siguiente" at bounding box center [845, 290] width 221 height 15
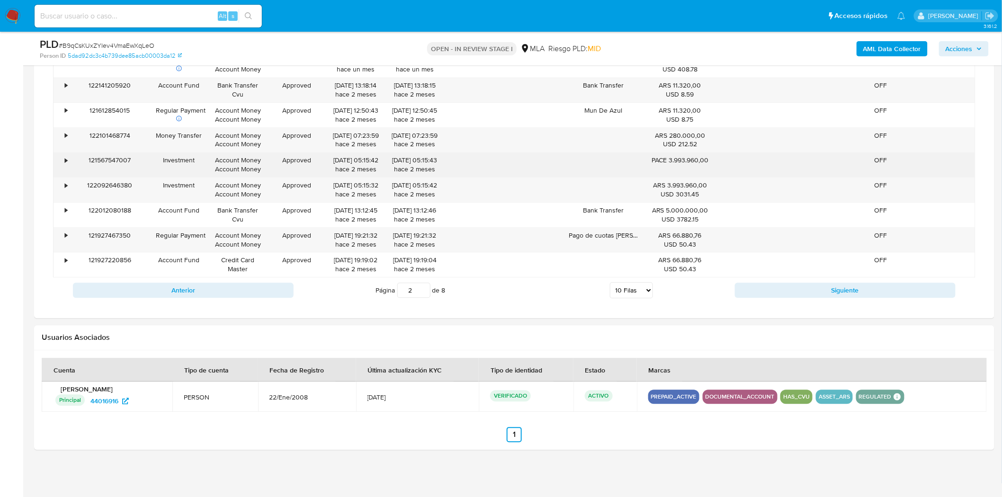
click at [63, 158] on div "•" at bounding box center [61, 164] width 17 height 25
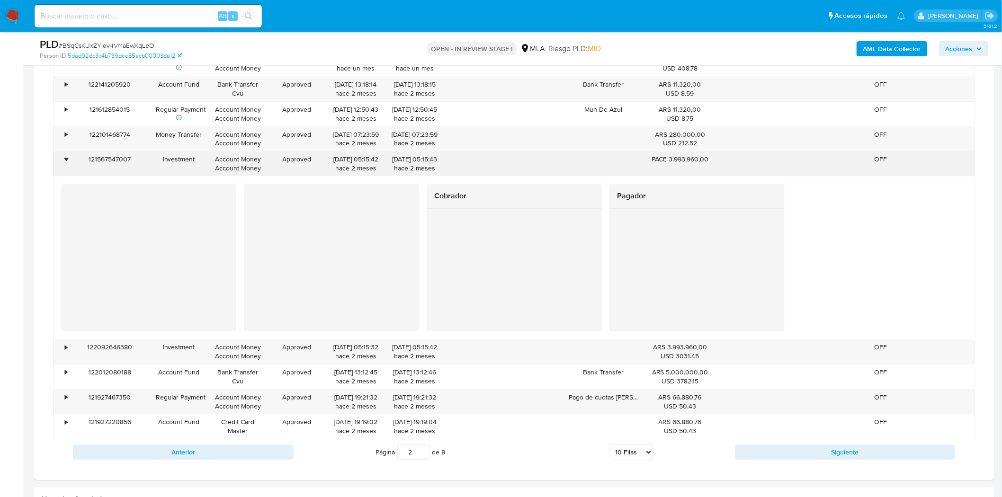
click at [69, 161] on div "•" at bounding box center [61, 163] width 17 height 25
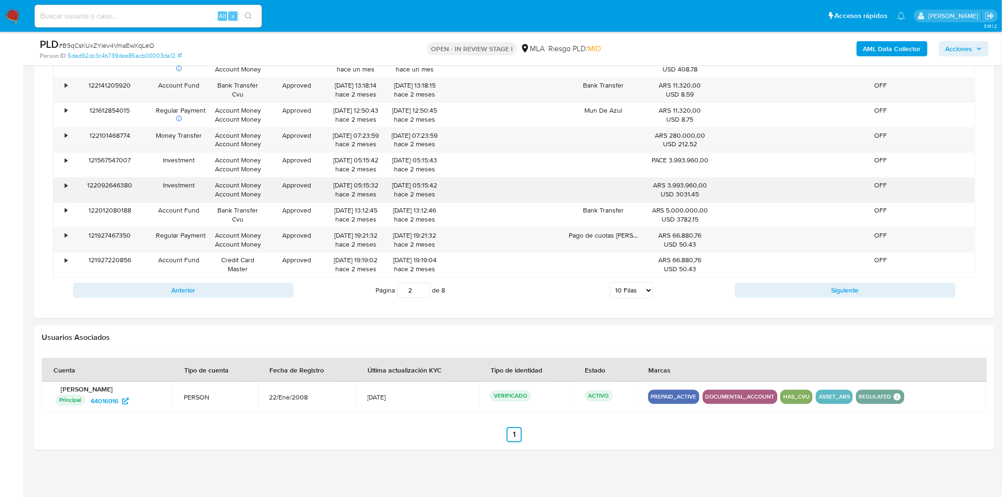
click at [69, 184] on div "•" at bounding box center [61, 190] width 17 height 25
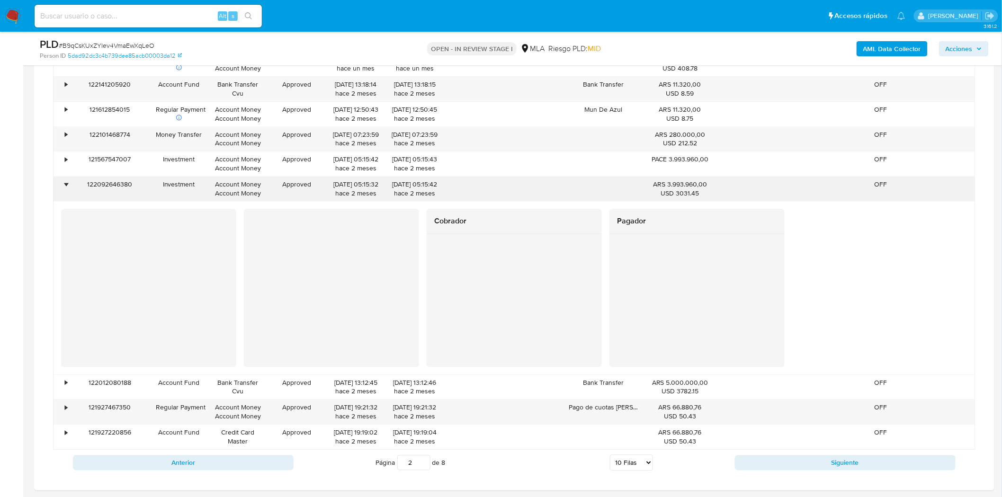
click at [70, 182] on div "122092646380" at bounding box center [109, 189] width 79 height 25
click at [68, 186] on div "•" at bounding box center [61, 189] width 17 height 25
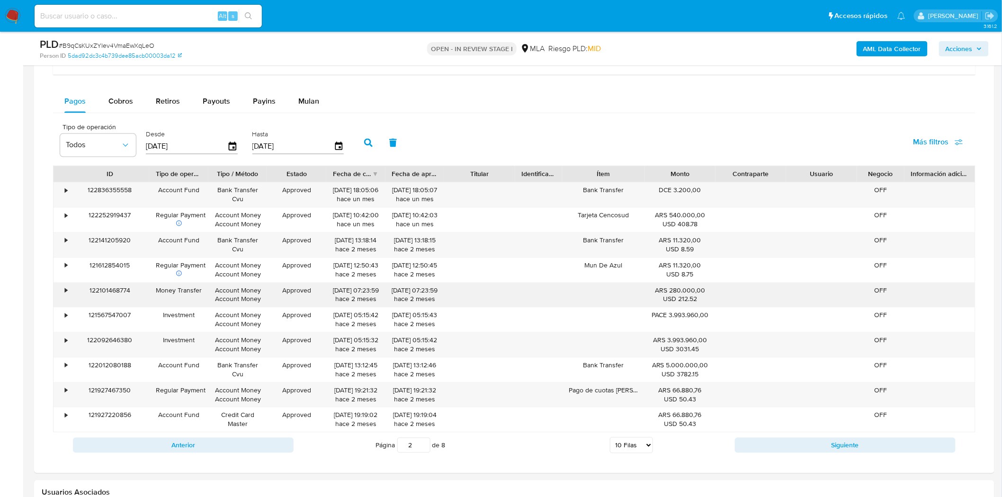
scroll to position [736, 0]
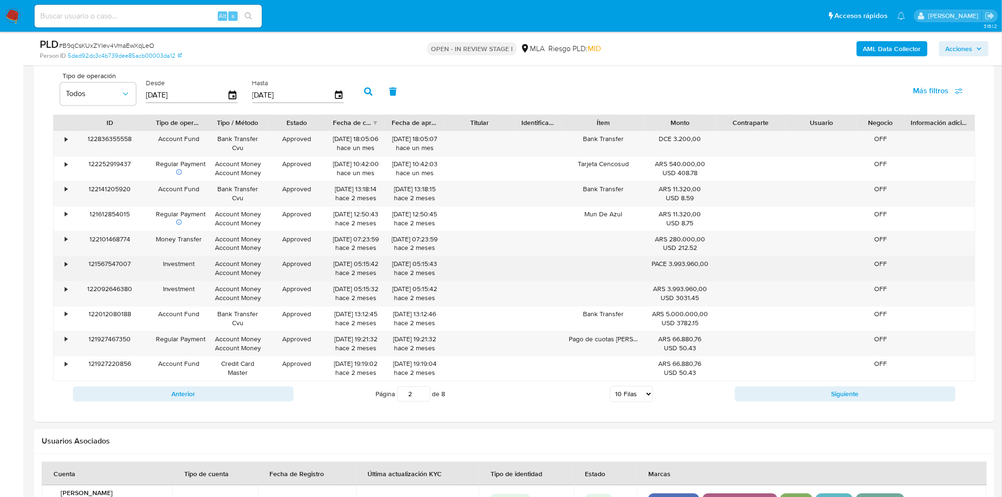
click at [65, 267] on div "•" at bounding box center [66, 264] width 2 height 9
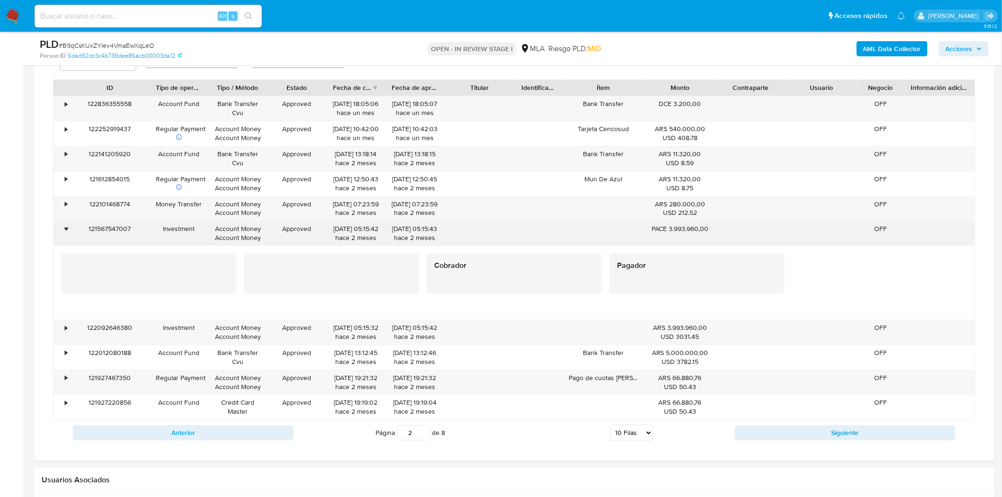
scroll to position [841, 0]
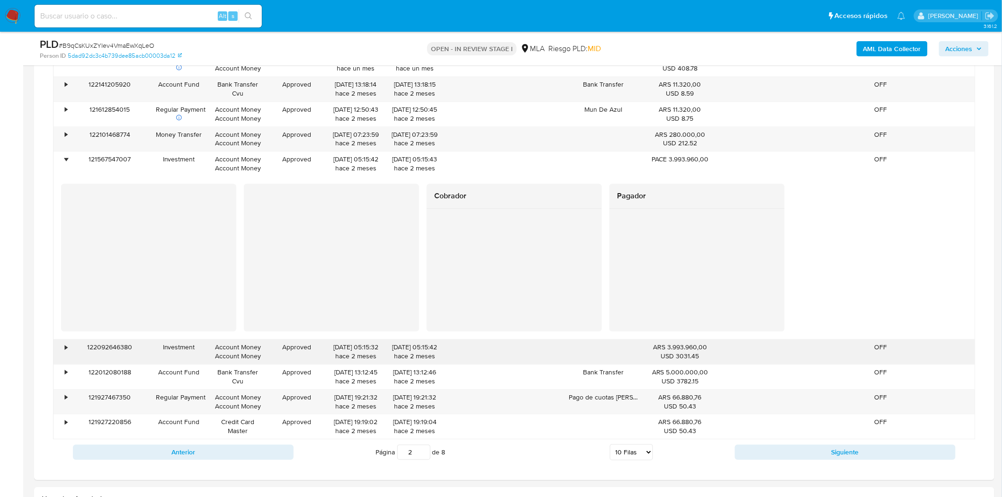
click at [69, 347] on div "•" at bounding box center [61, 351] width 17 height 25
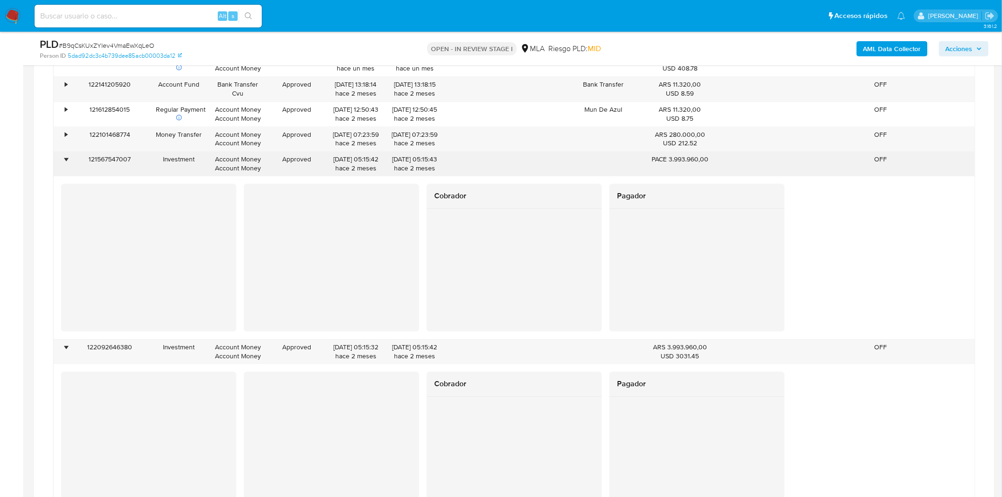
click at [71, 164] on div "121567547007" at bounding box center [109, 163] width 79 height 25
click at [68, 164] on div "•" at bounding box center [61, 163] width 17 height 25
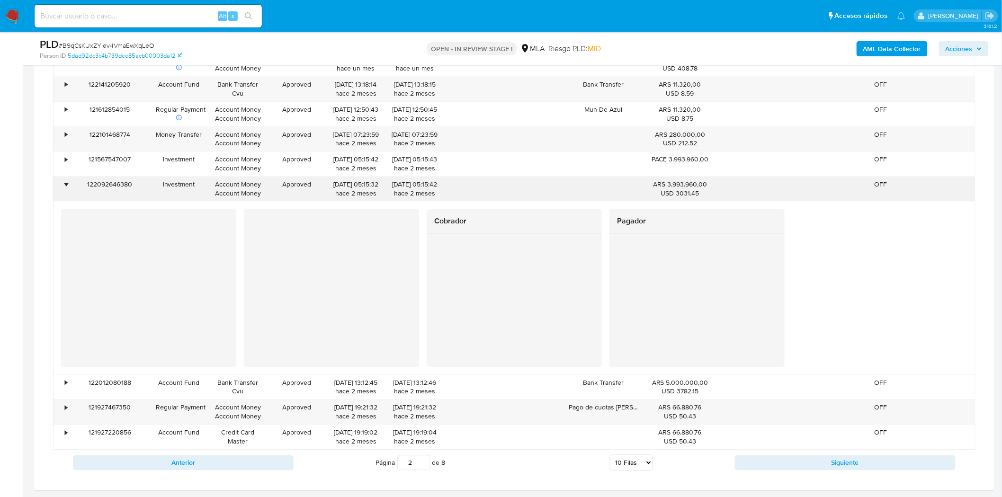
click at [68, 180] on div "•" at bounding box center [61, 189] width 17 height 25
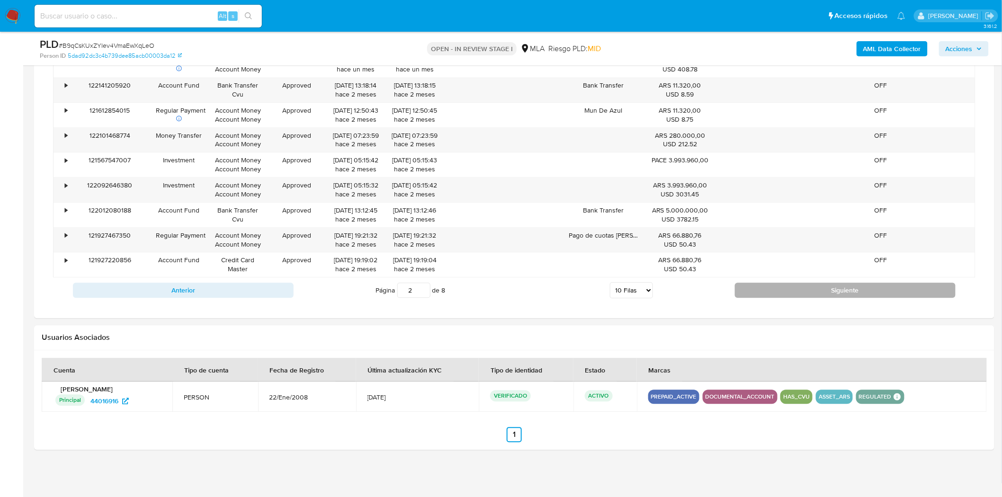
click at [763, 292] on button "Siguiente" at bounding box center [845, 290] width 221 height 15
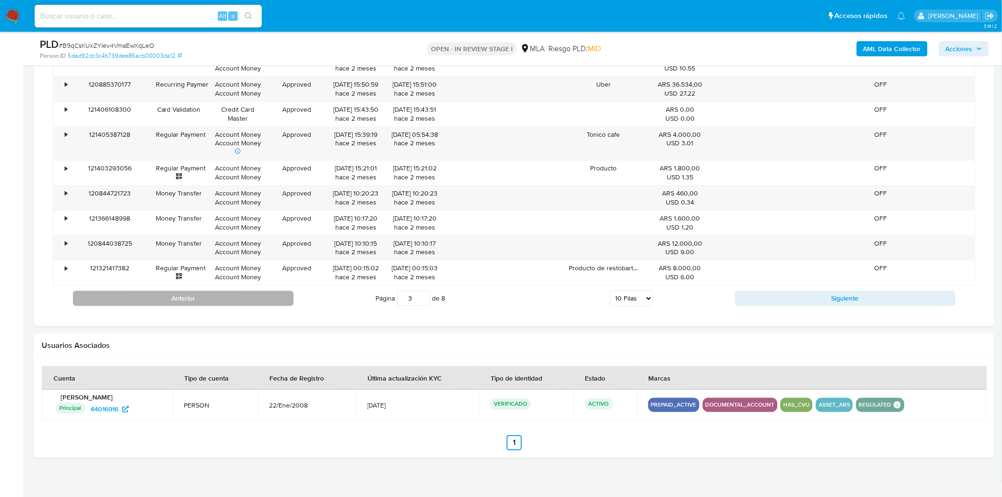
click at [272, 301] on button "Anterior" at bounding box center [183, 298] width 221 height 15
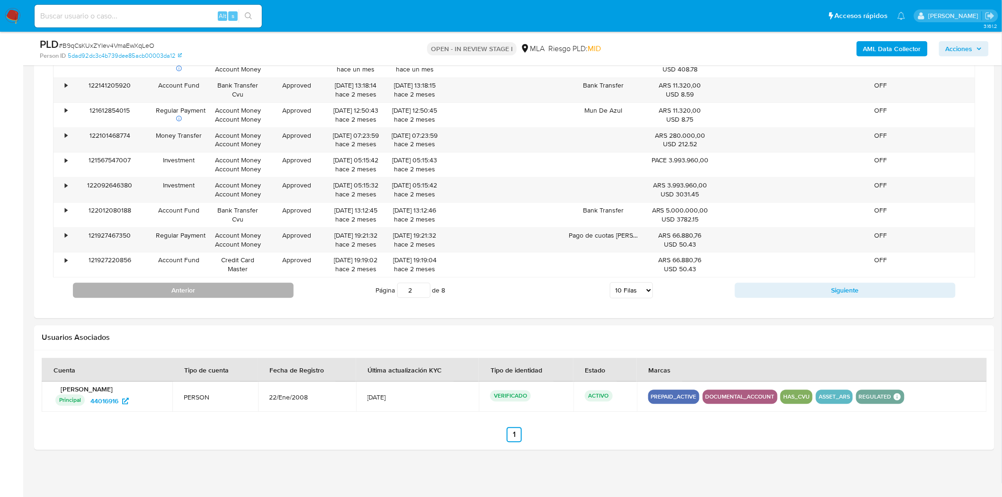
click at [275, 294] on button "Anterior" at bounding box center [183, 290] width 221 height 15
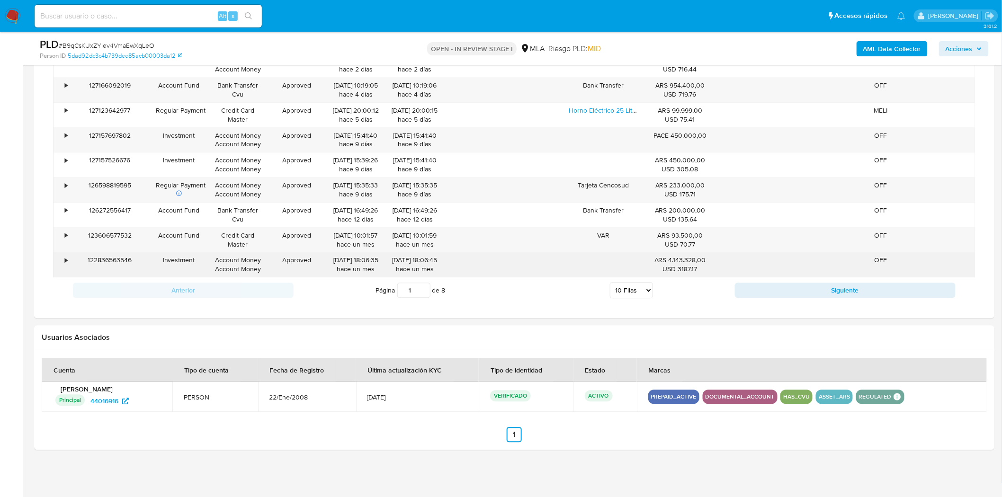
click at [65, 261] on div "•" at bounding box center [66, 260] width 2 height 9
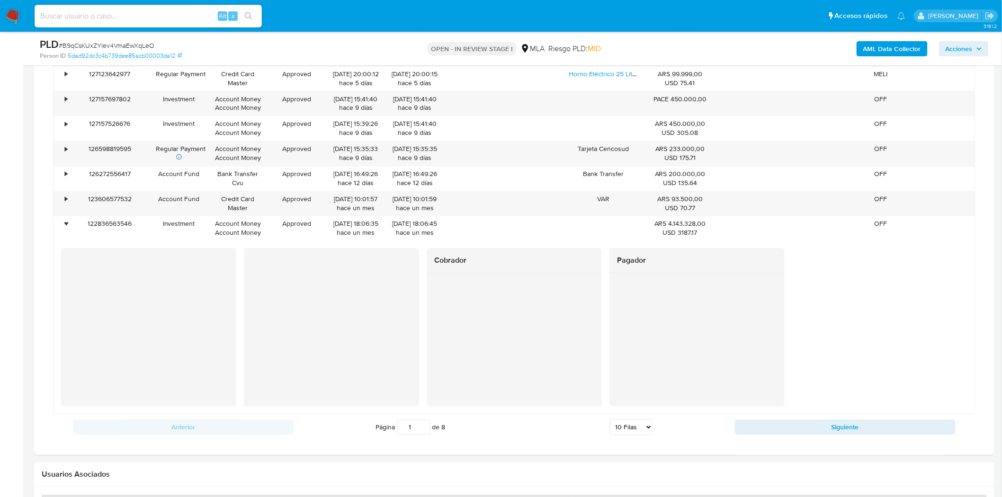
scroll to position [894, 0]
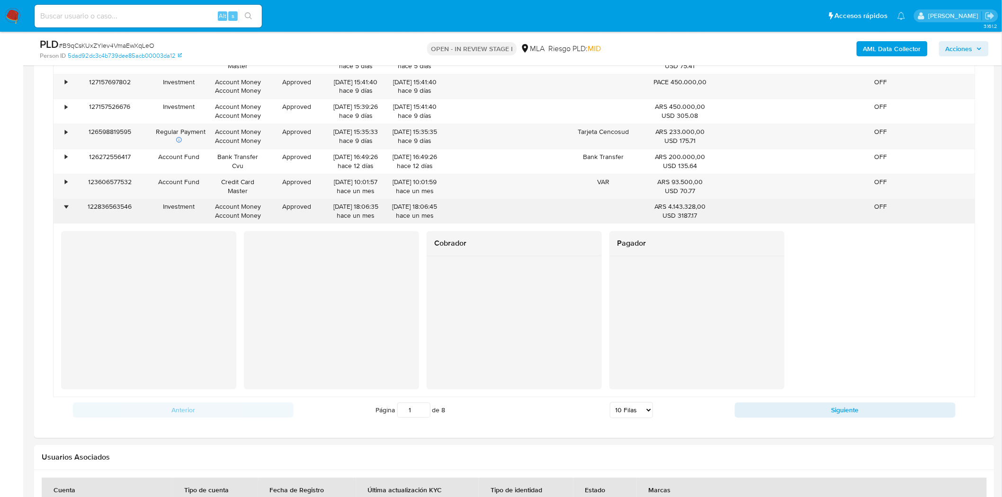
click at [67, 211] on div "•" at bounding box center [66, 206] width 2 height 9
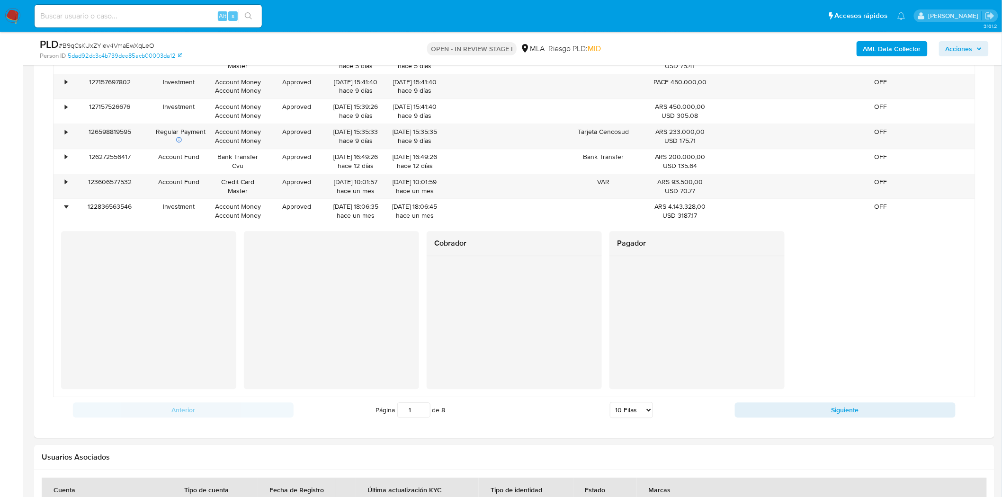
scroll to position [841, 0]
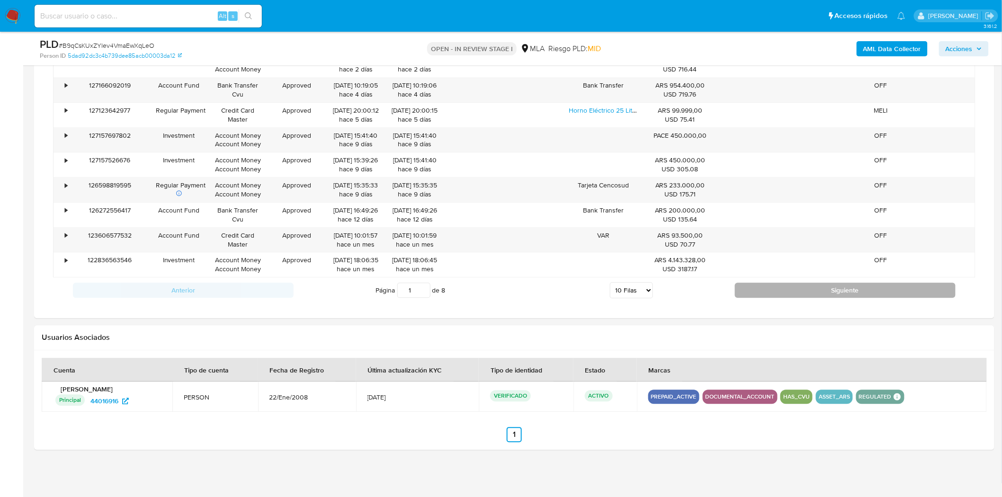
click at [772, 294] on button "Siguiente" at bounding box center [845, 290] width 221 height 15
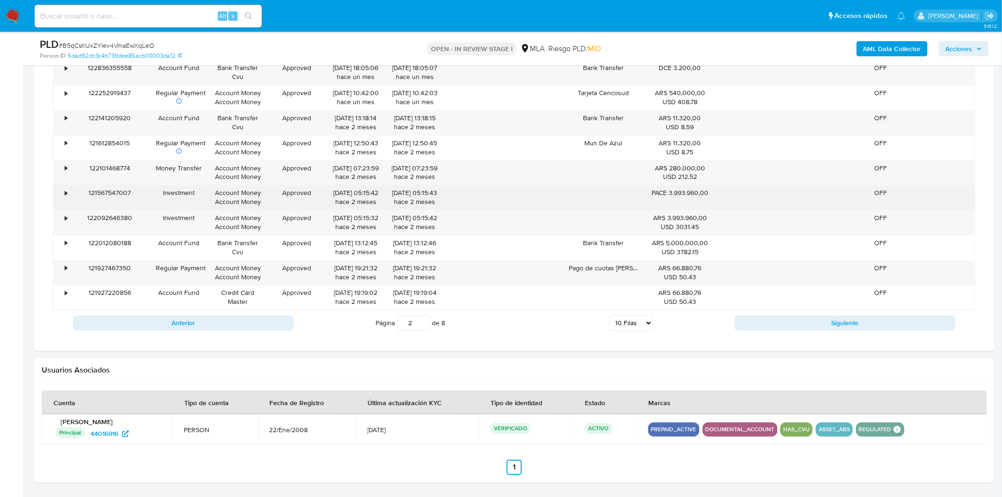
scroll to position [789, 0]
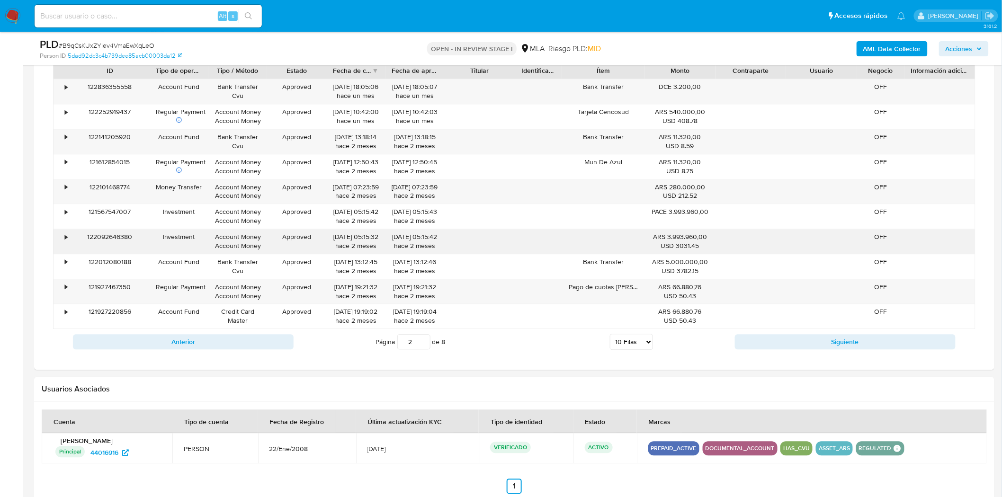
click at [64, 238] on div "•" at bounding box center [61, 241] width 17 height 25
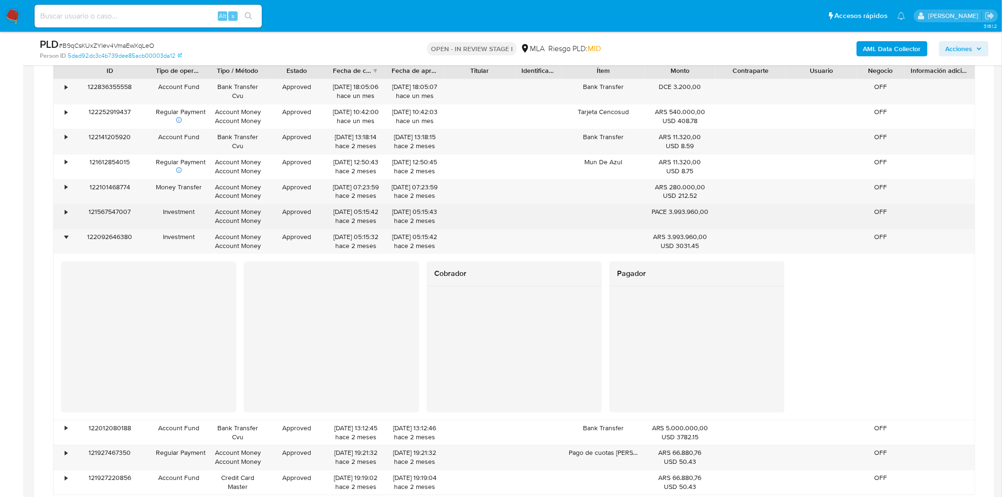
click at [65, 216] on div "•" at bounding box center [66, 211] width 2 height 9
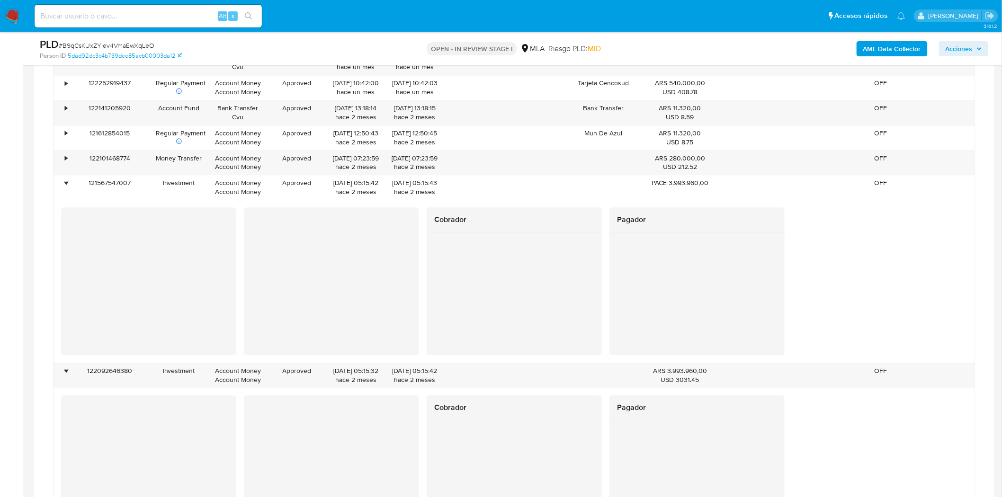
scroll to position [841, 0]
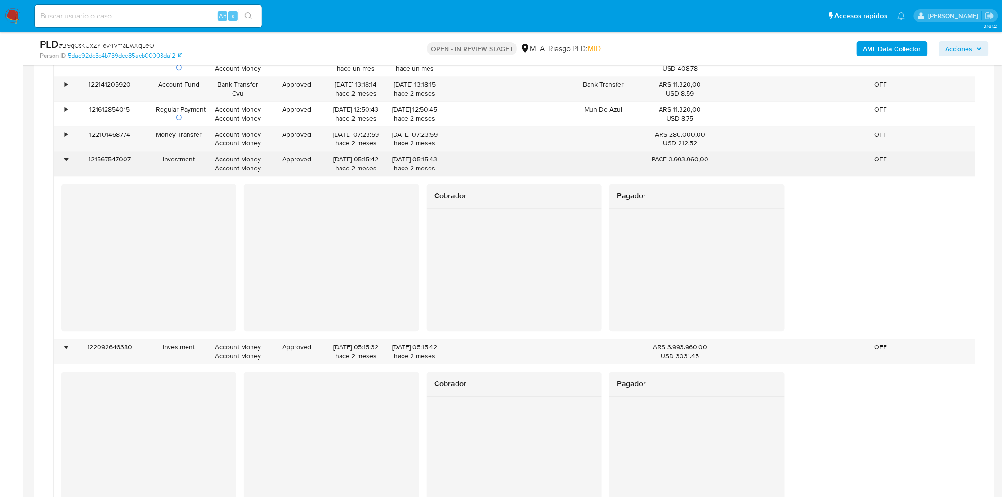
click at [62, 159] on div "•" at bounding box center [61, 163] width 17 height 25
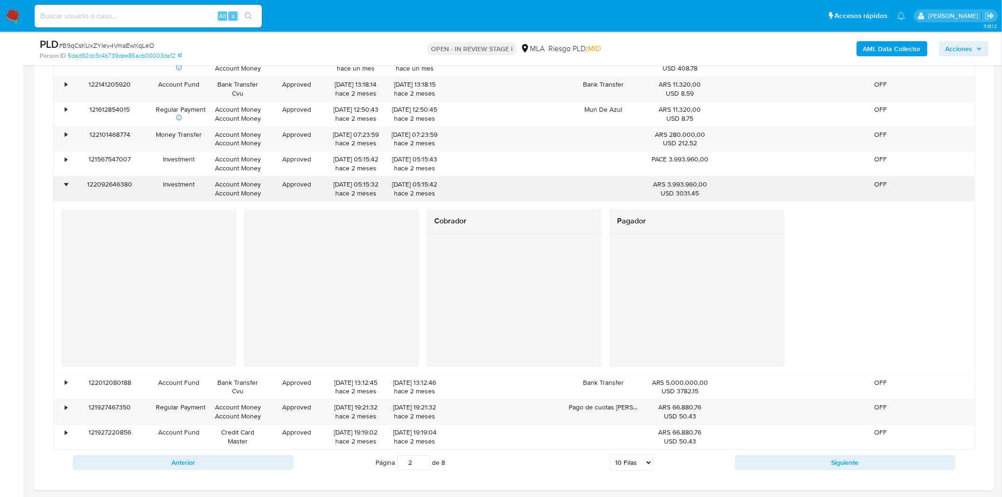
click at [67, 185] on div "•" at bounding box center [66, 184] width 2 height 9
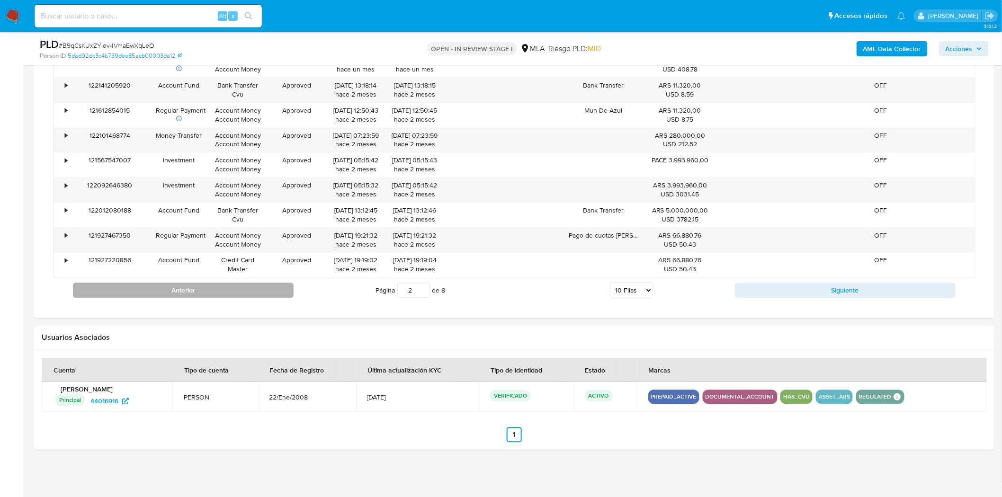
click at [266, 292] on button "Anterior" at bounding box center [183, 290] width 221 height 15
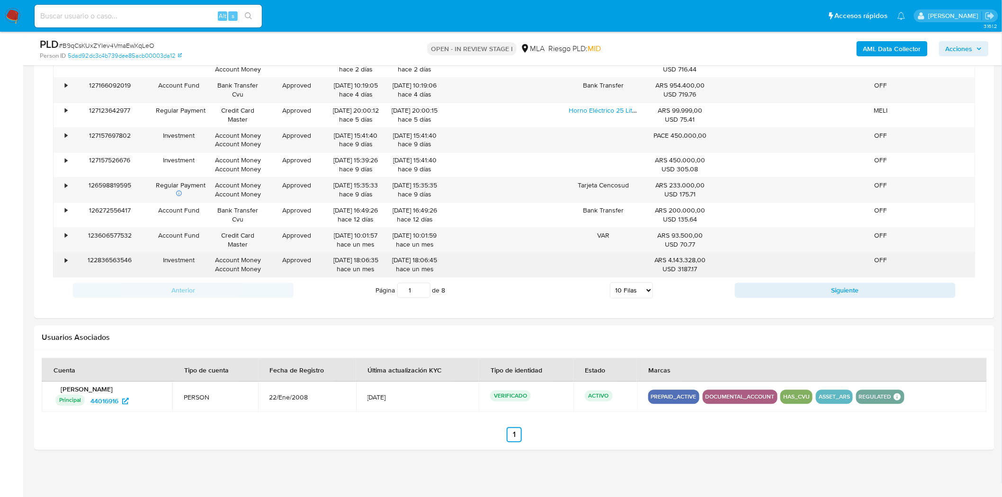
click at [65, 261] on div "•" at bounding box center [66, 260] width 2 height 9
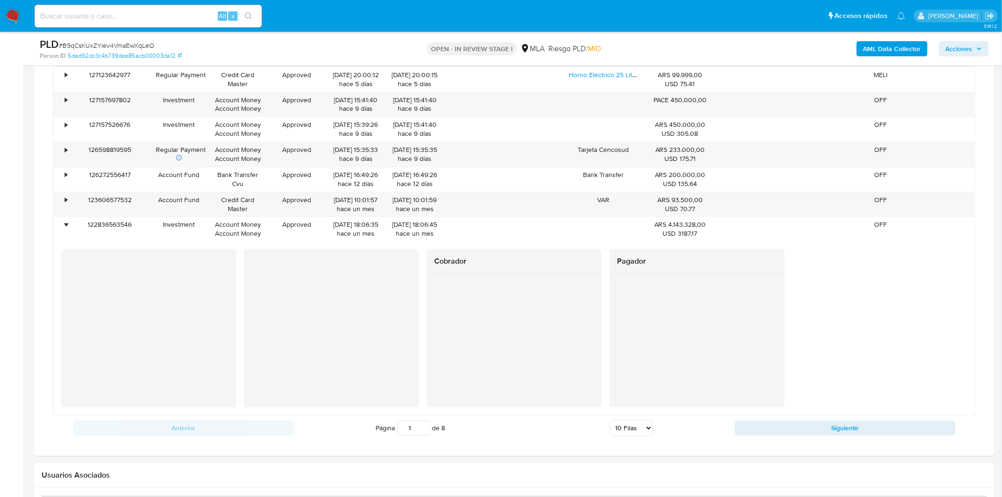
scroll to position [894, 0]
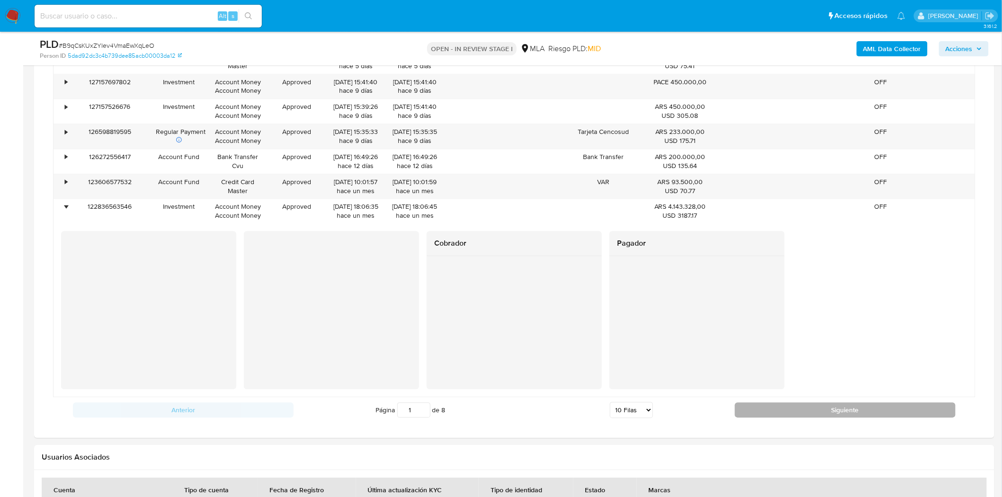
click at [779, 411] on button "Siguiente" at bounding box center [845, 409] width 221 height 15
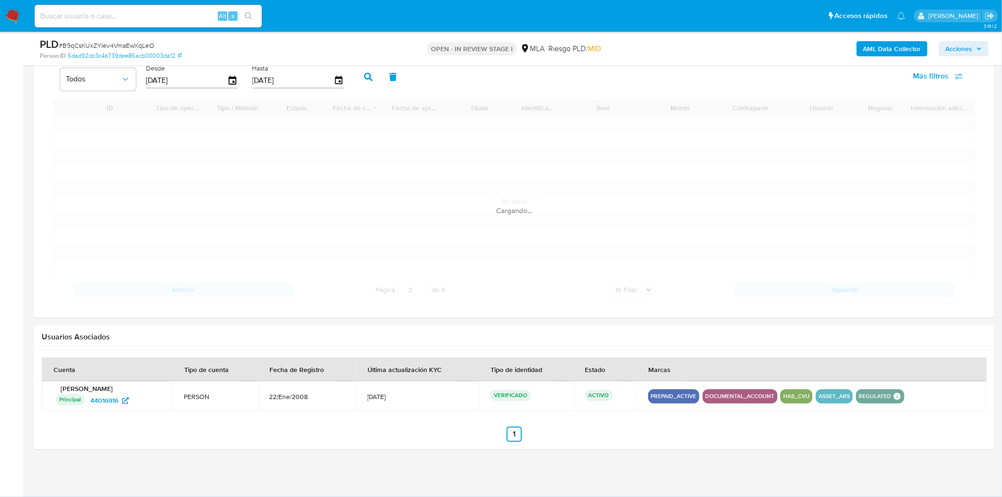
scroll to position [841, 0]
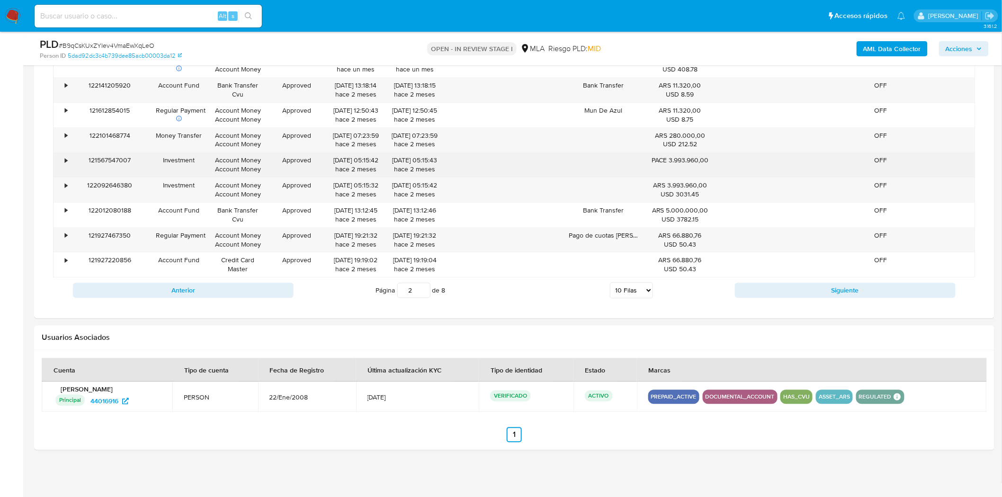
click at [71, 161] on div "121567547007" at bounding box center [109, 164] width 79 height 25
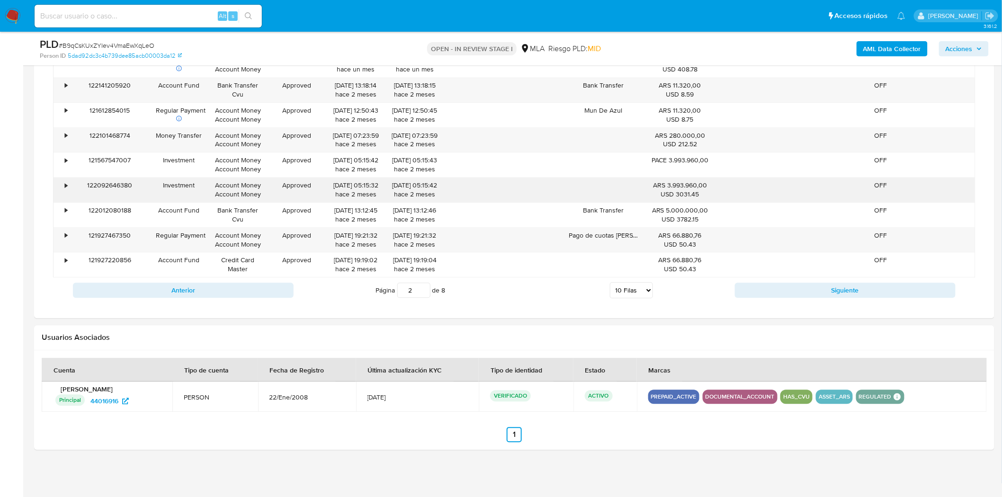
click at [65, 186] on div "•" at bounding box center [66, 185] width 2 height 9
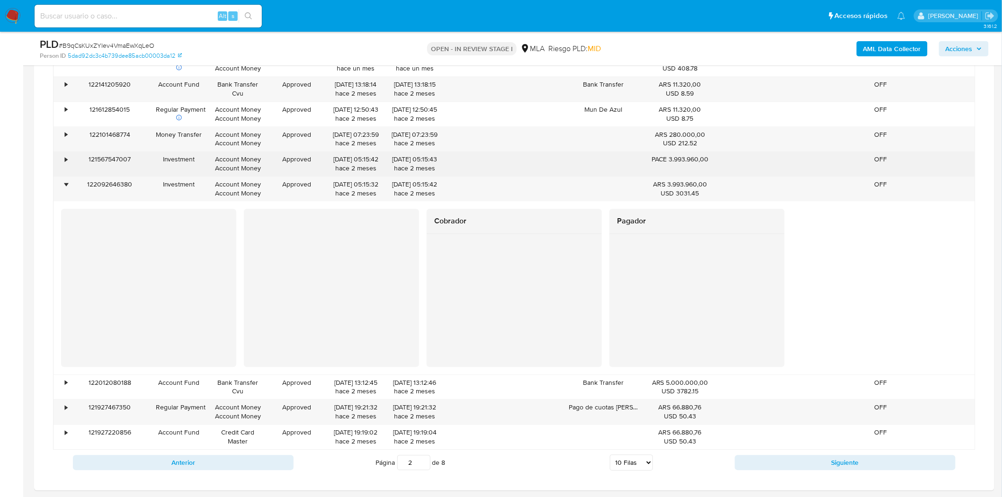
click at [65, 159] on div "•" at bounding box center [61, 163] width 17 height 25
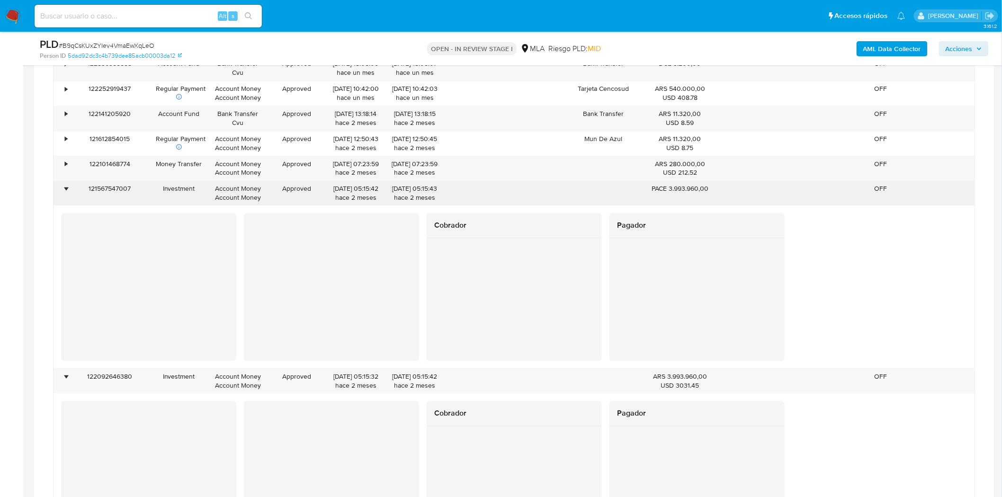
scroll to position [789, 0]
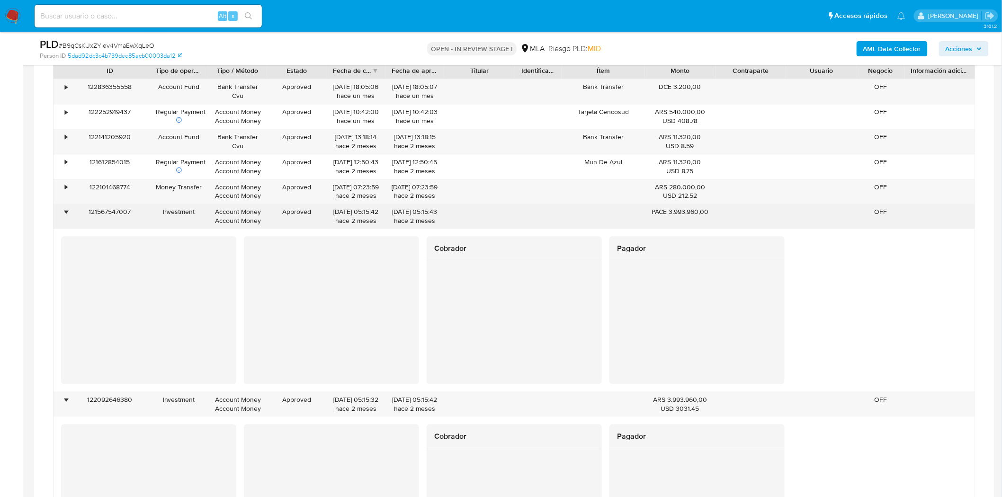
click at [65, 213] on div "•" at bounding box center [66, 211] width 2 height 9
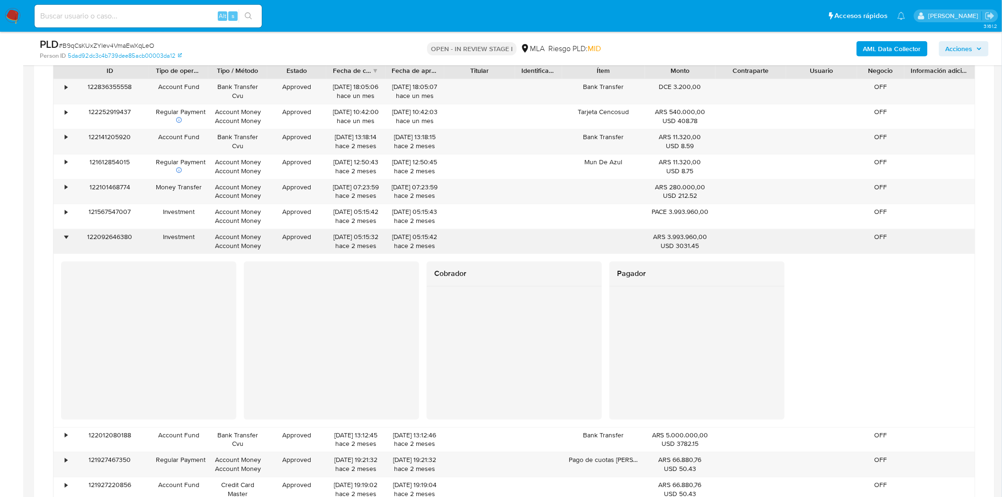
click at [65, 235] on div "•" at bounding box center [66, 236] width 2 height 9
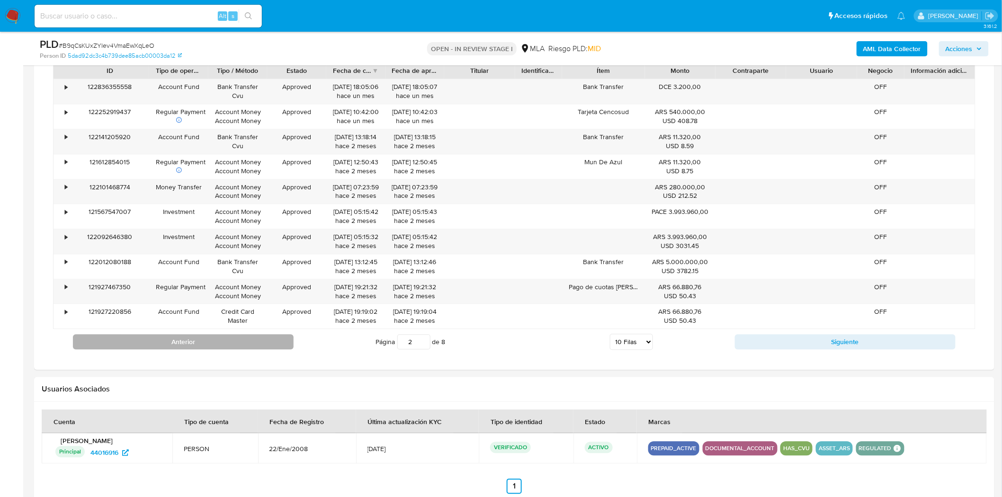
click at [240, 347] on button "Anterior" at bounding box center [183, 341] width 221 height 15
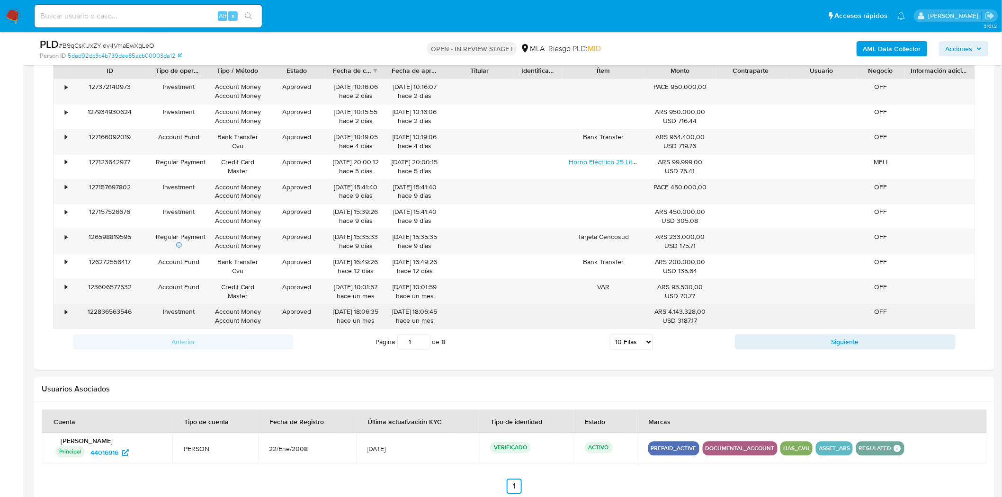
click at [67, 314] on div "•" at bounding box center [66, 311] width 2 height 9
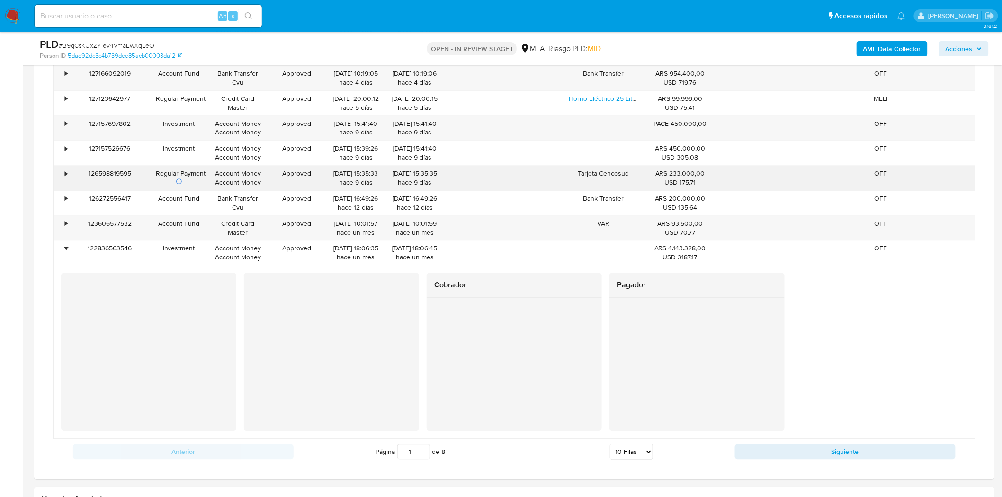
scroll to position [841, 0]
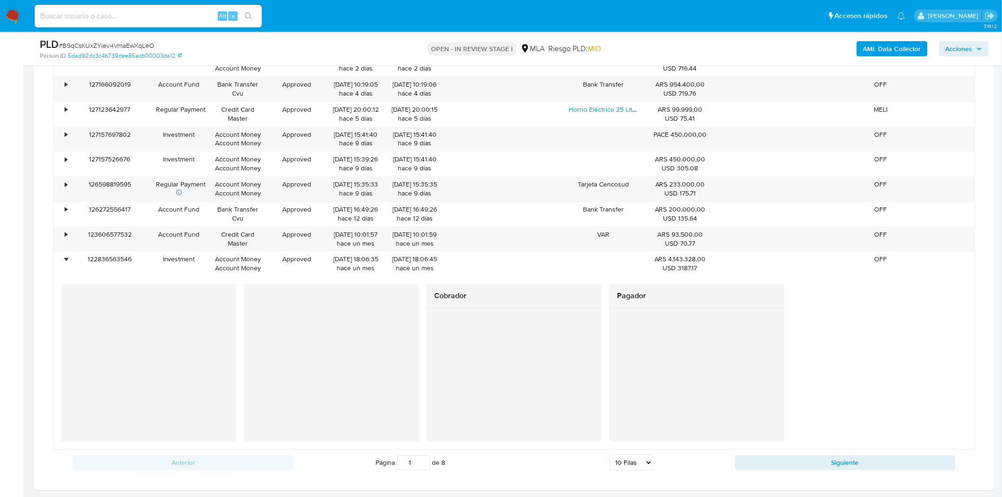
click at [905, 464] on button "Siguiente" at bounding box center [845, 462] width 221 height 15
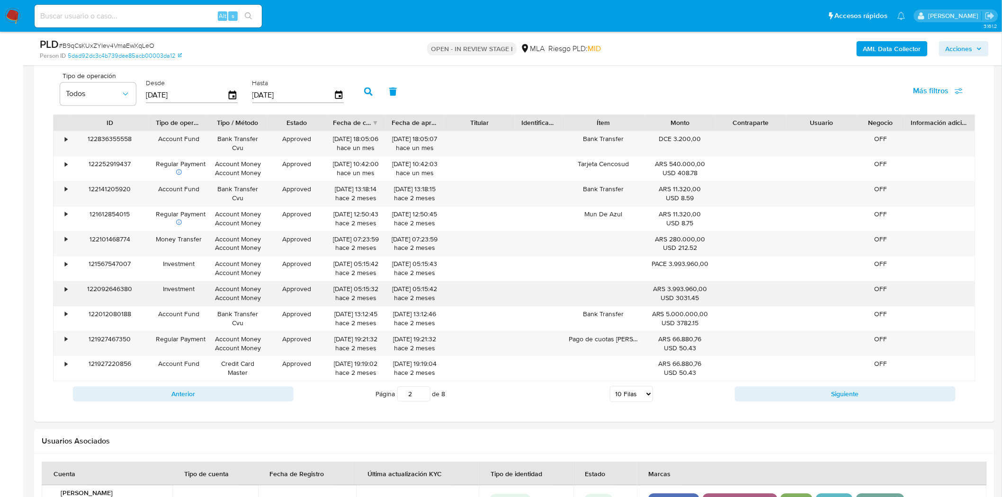
scroll to position [684, 0]
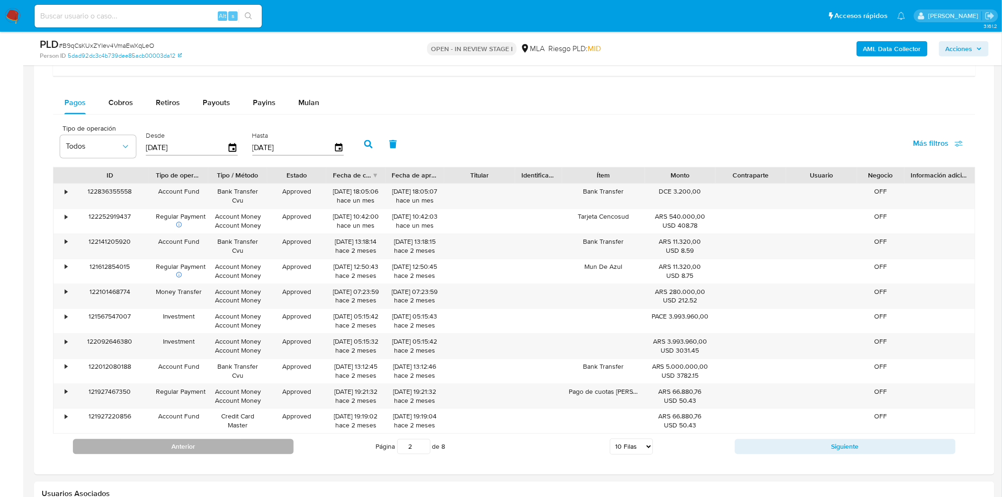
click at [226, 451] on button "Anterior" at bounding box center [183, 446] width 221 height 15
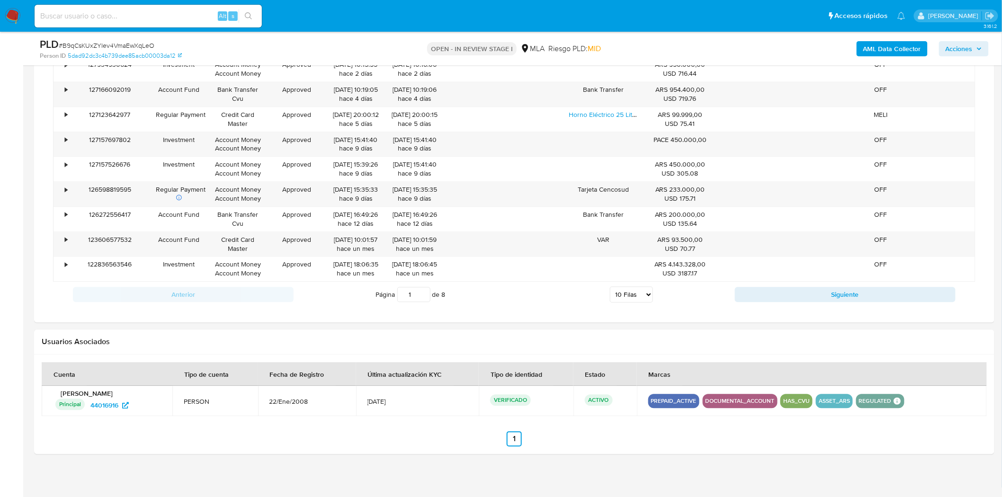
scroll to position [841, 0]
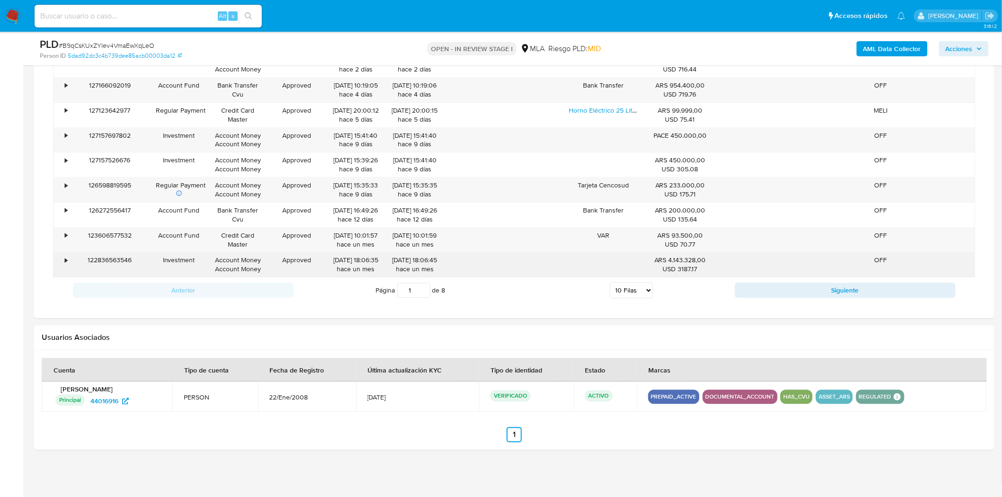
click at [67, 261] on div "•" at bounding box center [66, 260] width 2 height 9
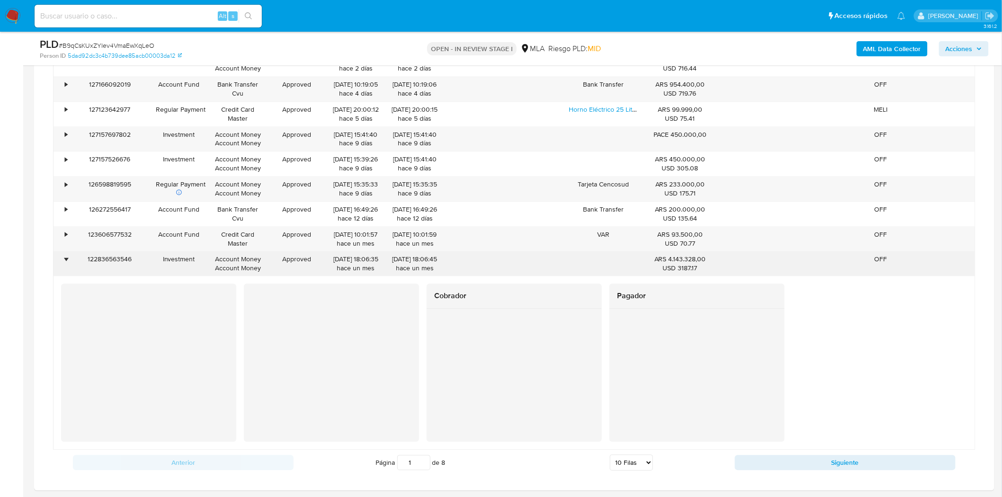
drag, startPoint x: 680, startPoint y: 269, endPoint x: 692, endPoint y: 268, distance: 11.8
click at [692, 268] on div "USD 3187.17" at bounding box center [680, 268] width 58 height 9
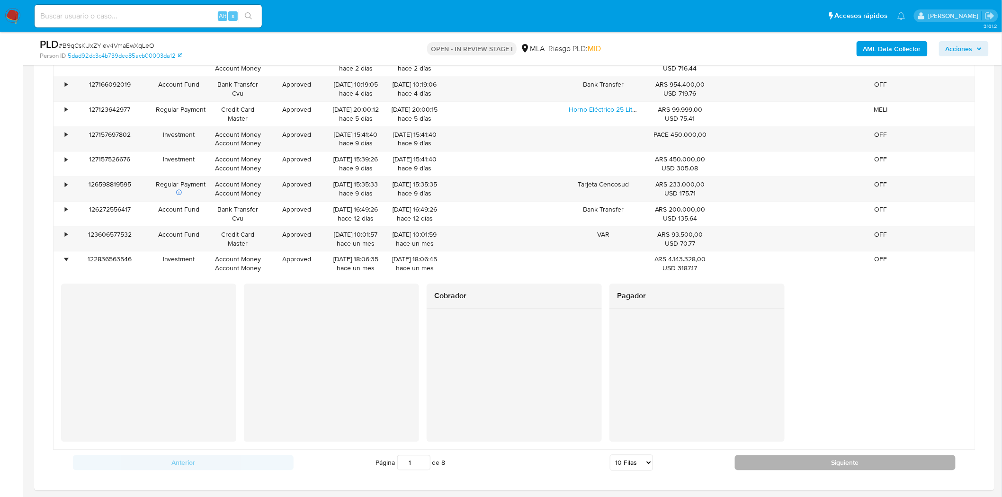
click at [847, 458] on button "Siguiente" at bounding box center [845, 462] width 221 height 15
type input "2"
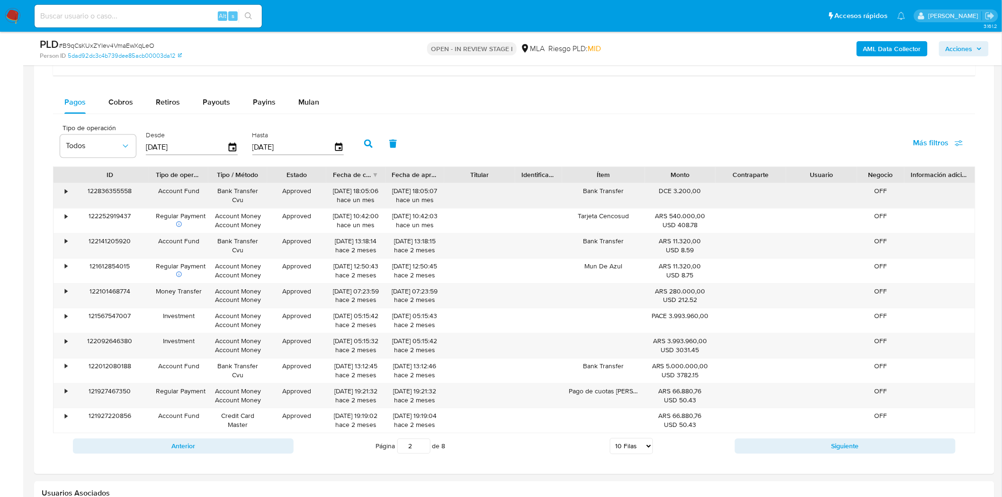
scroll to position [684, 0]
click at [68, 195] on div "•" at bounding box center [61, 196] width 17 height 25
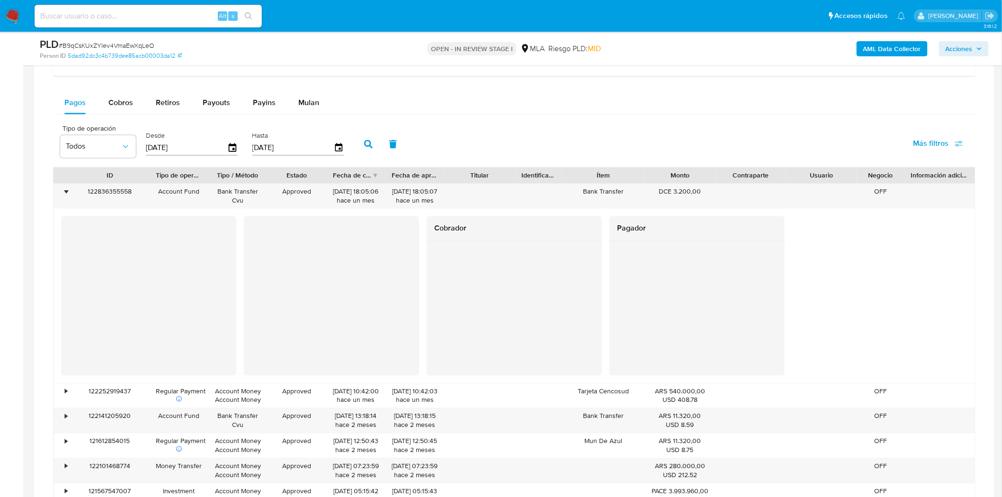
click at [275, 289] on div at bounding box center [331, 295] width 175 height 159
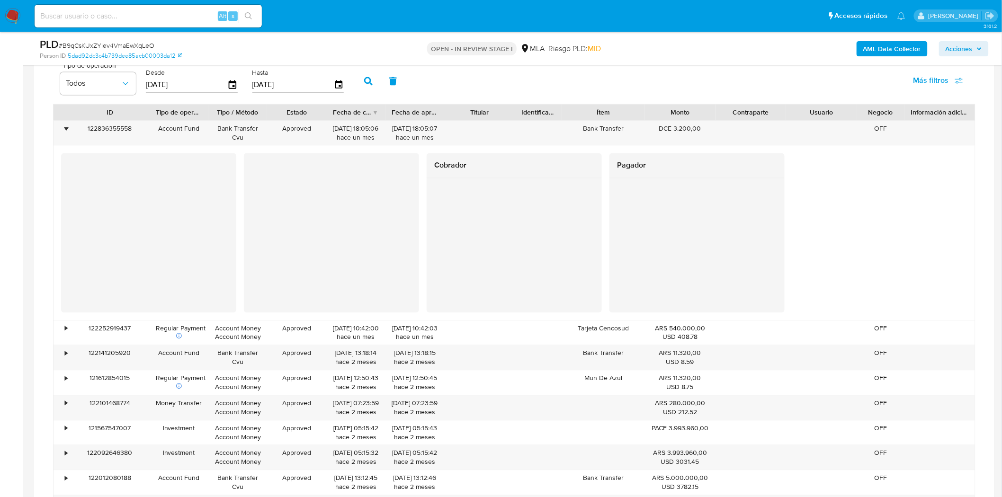
scroll to position [736, 0]
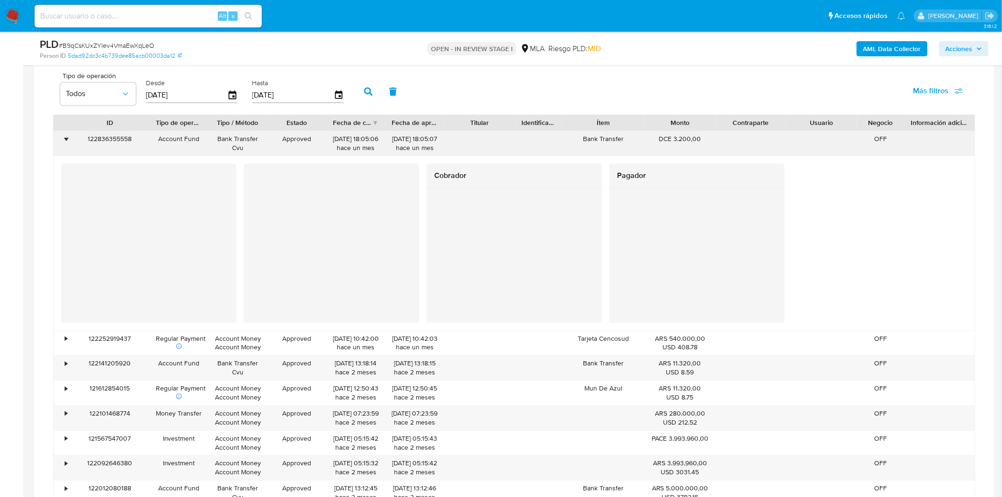
click at [65, 141] on div "•" at bounding box center [66, 139] width 2 height 9
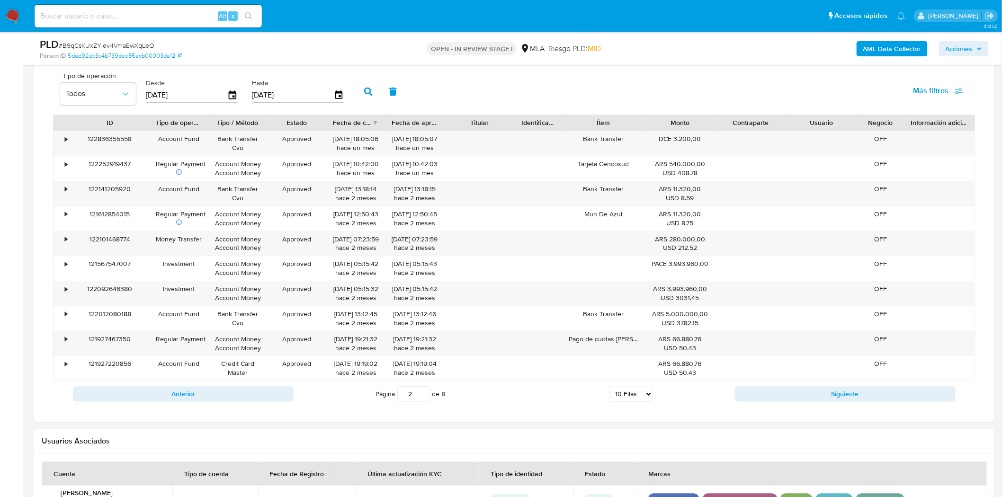
click at [650, 395] on select "5 Filas 10 Filas 20 Filas 25 Filas 50 Filas 100 Filas" at bounding box center [631, 394] width 43 height 16
select select "20"
click at [610, 388] on select "5 Filas 10 Filas 20 Filas 25 Filas 50 Filas 100 Filas" at bounding box center [631, 394] width 43 height 16
type input "1"
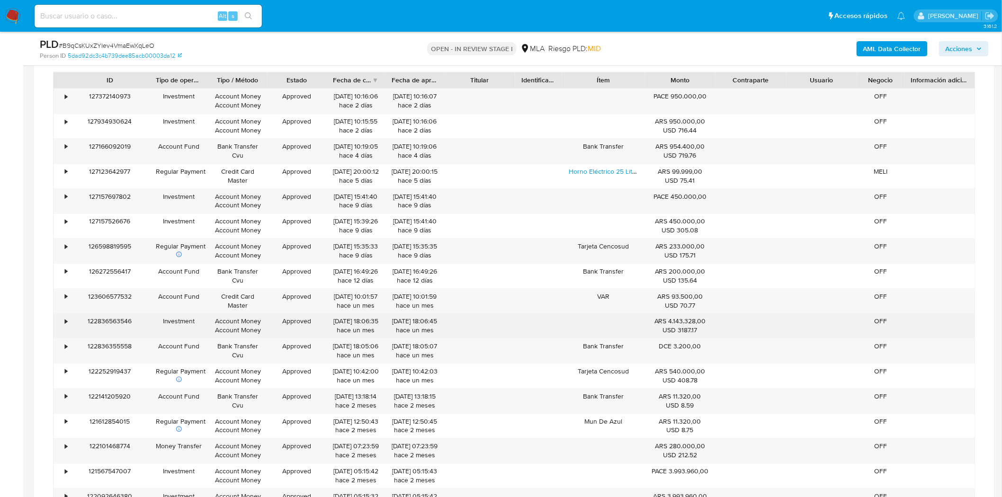
scroll to position [841, 0]
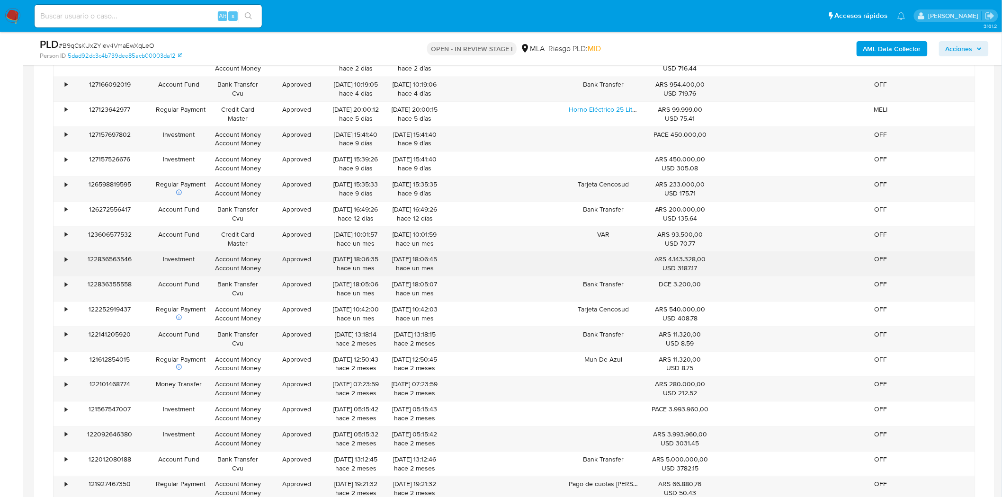
click at [67, 261] on div "•" at bounding box center [66, 259] width 2 height 9
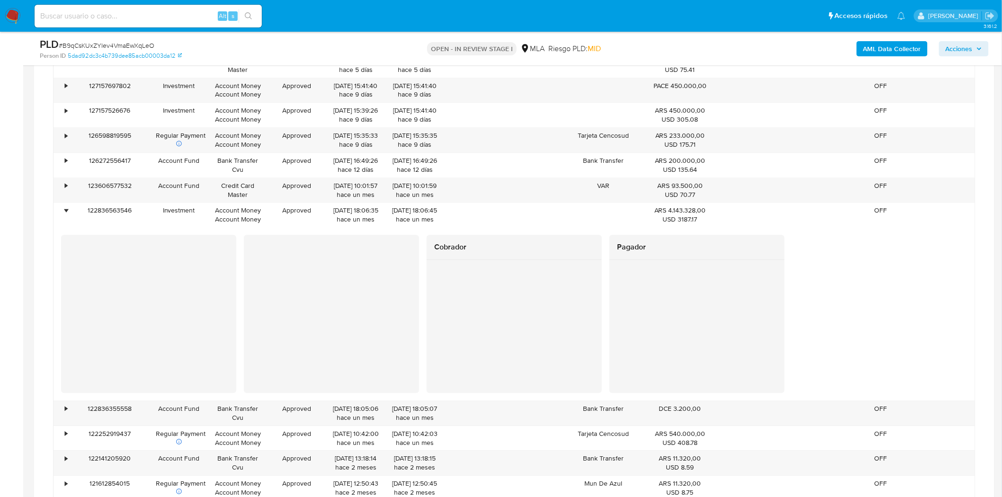
scroll to position [947, 0]
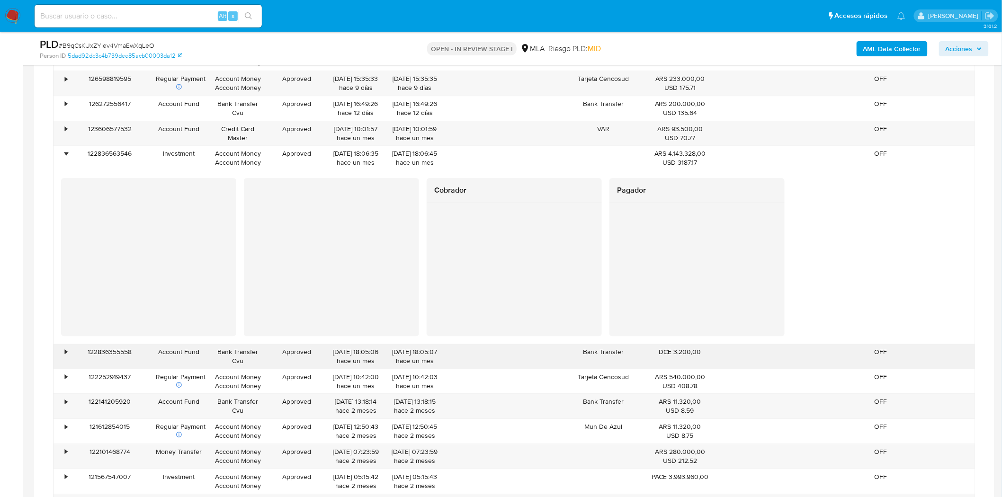
click at [67, 354] on div "•" at bounding box center [66, 351] width 2 height 9
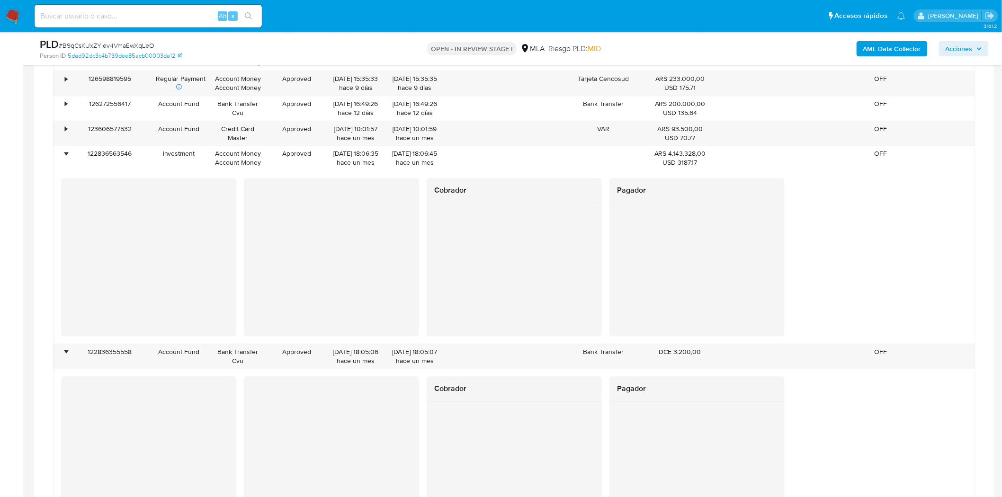
scroll to position [999, 0]
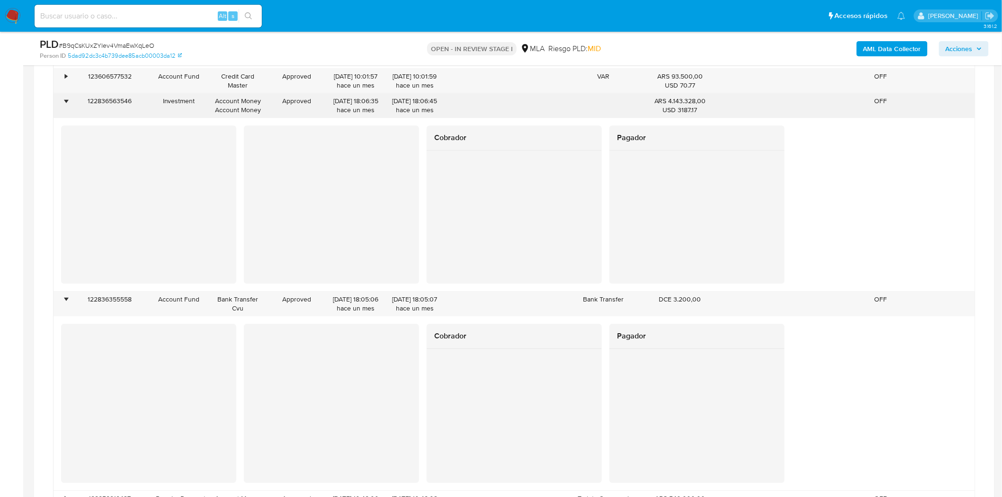
drag, startPoint x: 678, startPoint y: 115, endPoint x: 694, endPoint y: 115, distance: 15.6
click at [694, 115] on div "USD 3187.17" at bounding box center [680, 110] width 58 height 9
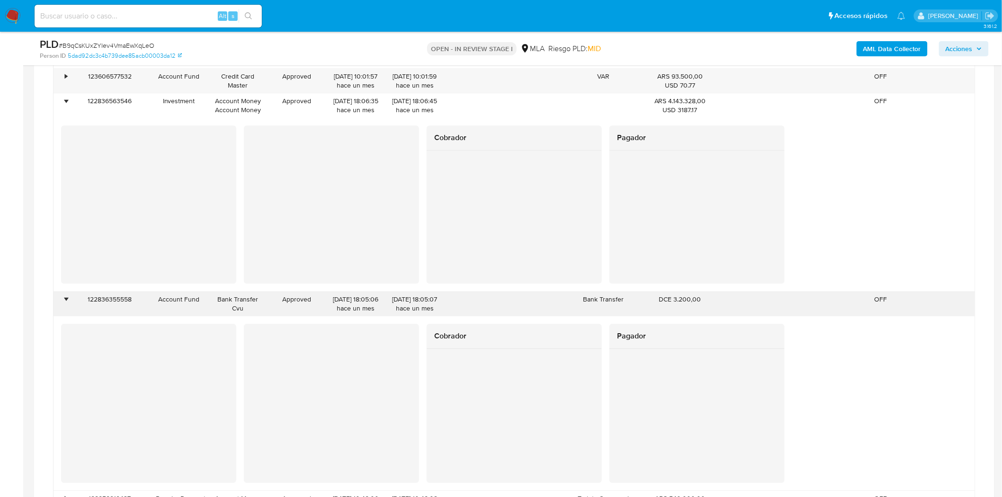
click at [68, 303] on div "•" at bounding box center [61, 304] width 17 height 25
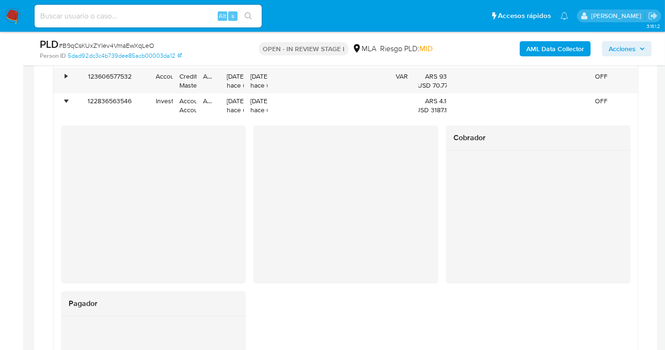
scroll to position [158, 0]
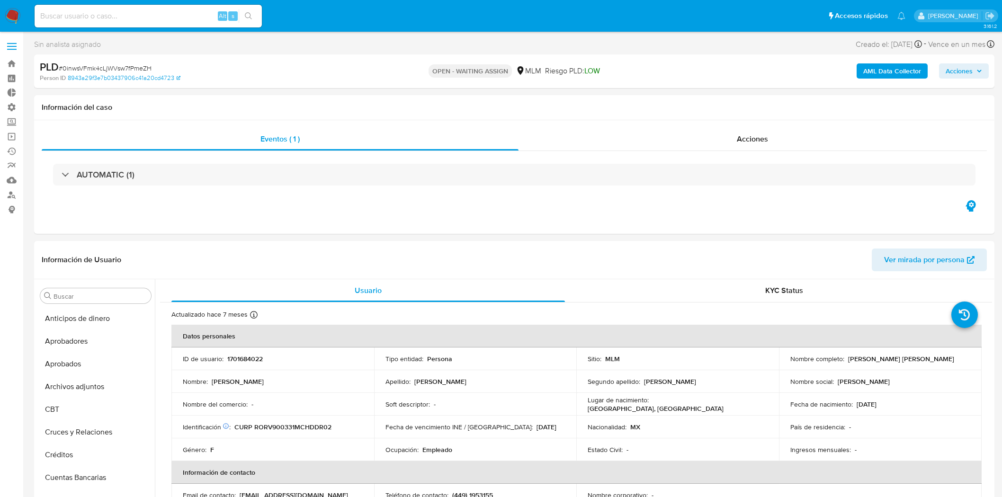
select select "10"
